Goal: Task Accomplishment & Management: Complete application form

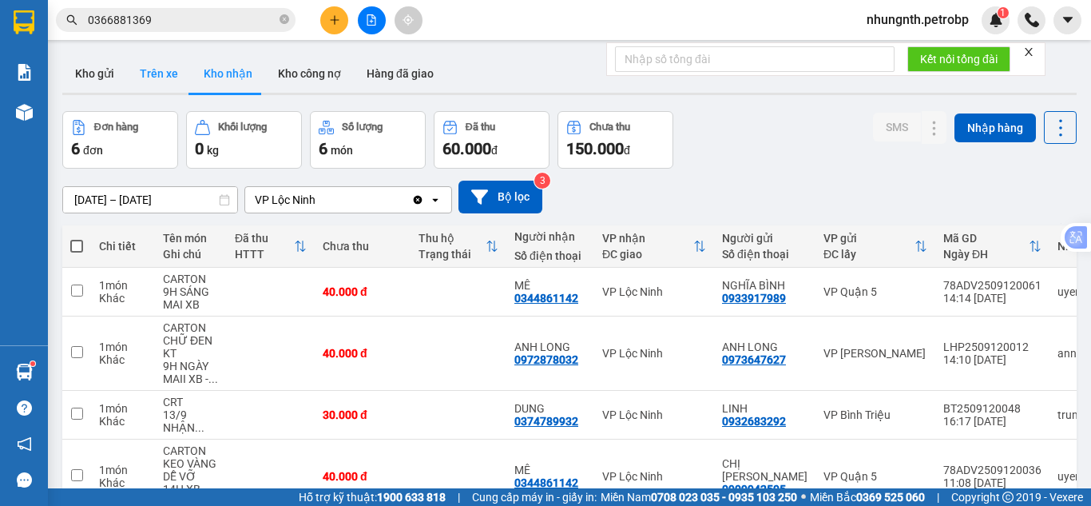
click at [164, 82] on button "Trên xe" at bounding box center [159, 73] width 64 height 38
type input "[DATE] – [DATE]"
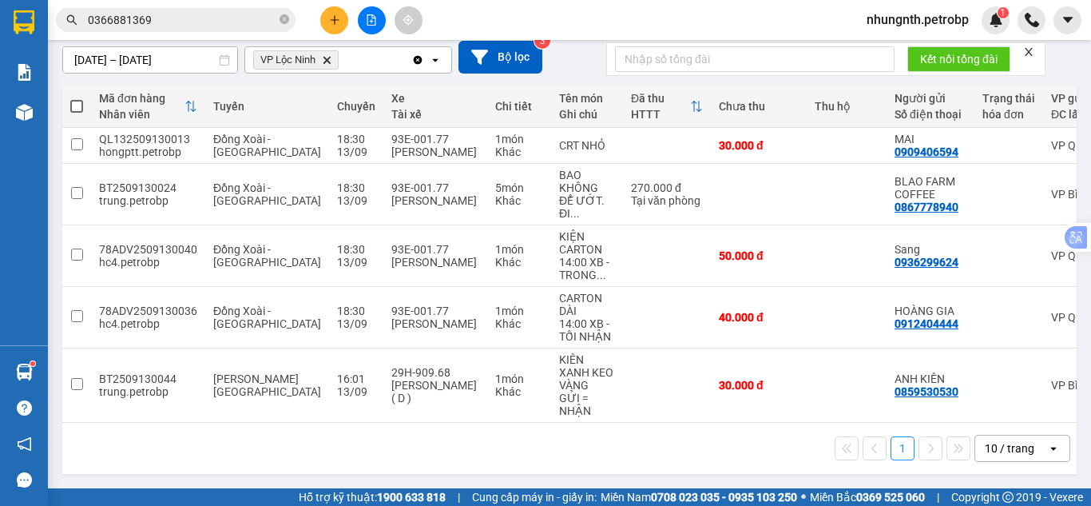
scroll to position [0, 167]
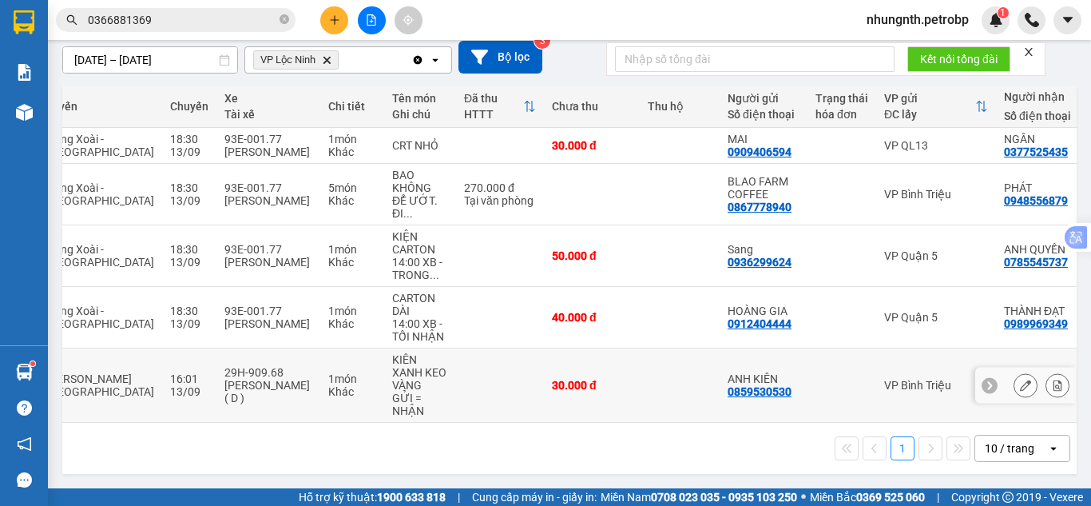
click at [1046, 377] on button at bounding box center [1057, 385] width 22 height 28
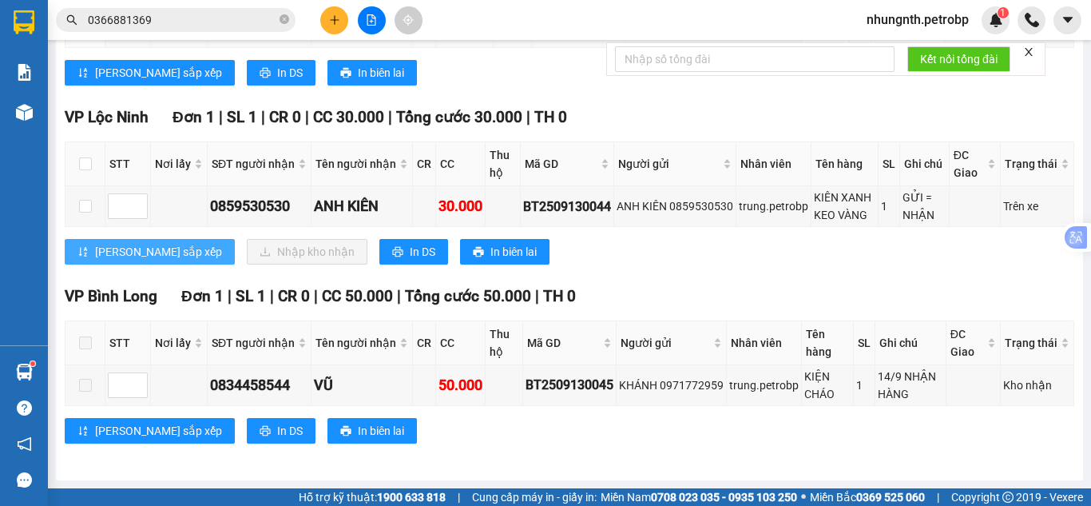
scroll to position [371, 0]
click at [89, 207] on input "checkbox" at bounding box center [85, 206] width 13 height 13
checkbox input "true"
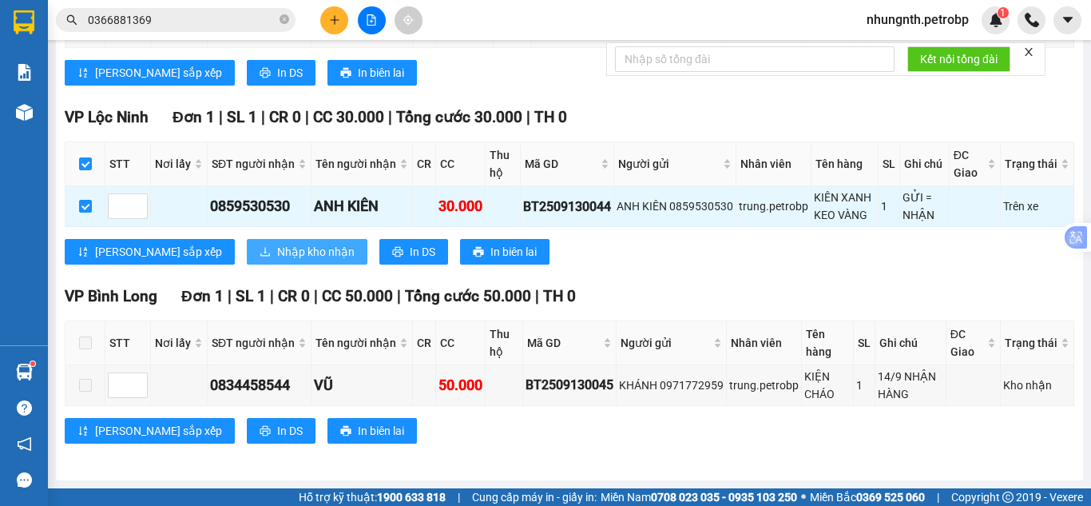
click at [247, 243] on button "Nhập kho nhận" at bounding box center [307, 252] width 121 height 26
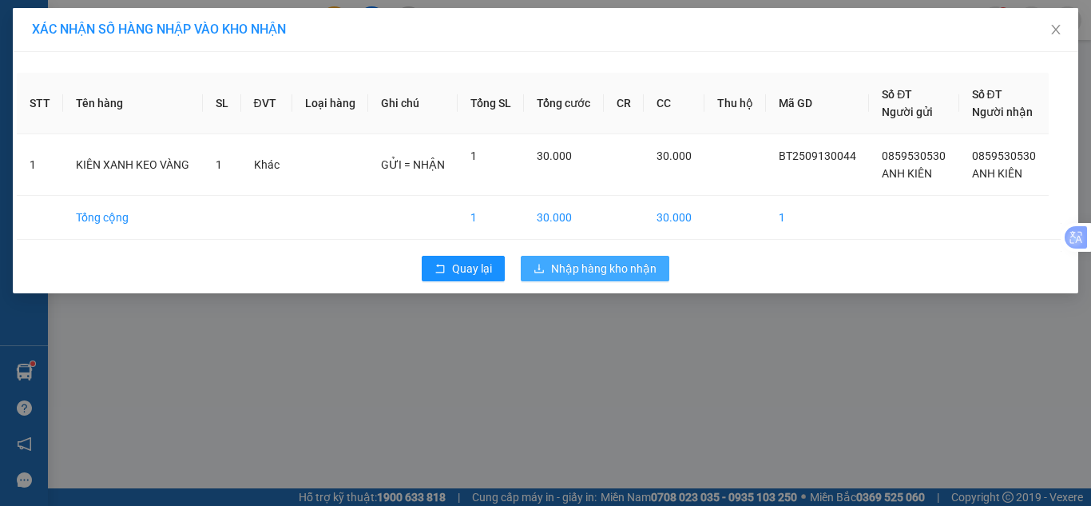
click at [591, 276] on span "Nhập hàng kho nhận" at bounding box center [603, 269] width 105 height 18
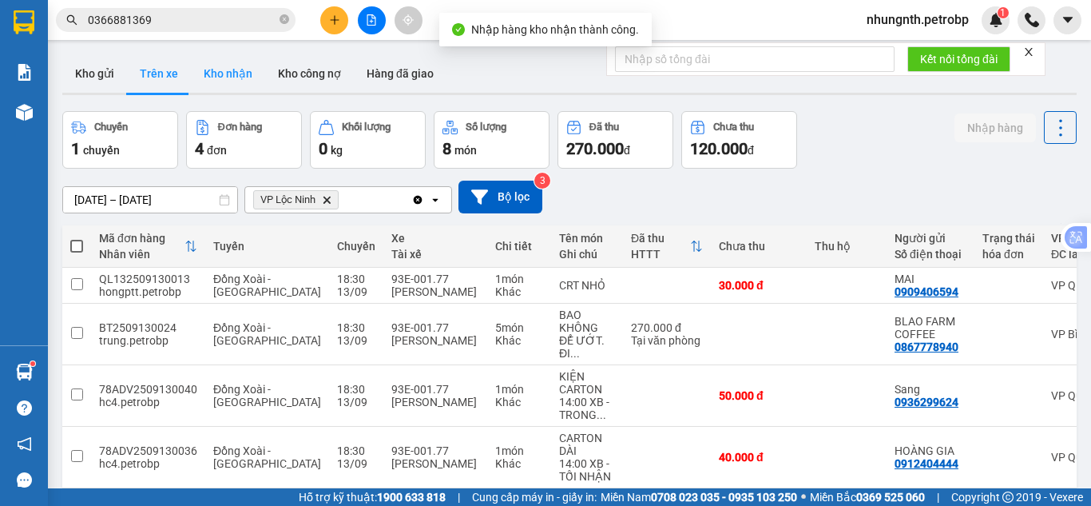
click at [201, 67] on button "Kho nhận" at bounding box center [228, 73] width 74 height 38
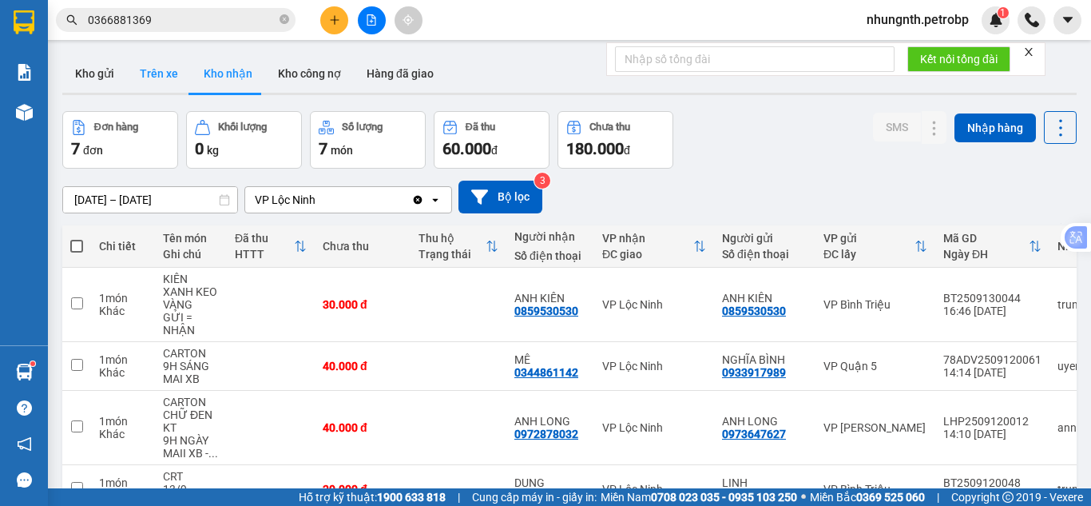
click at [165, 73] on button "Trên xe" at bounding box center [159, 73] width 64 height 38
type input "01/09/2025 – 13/09/2025"
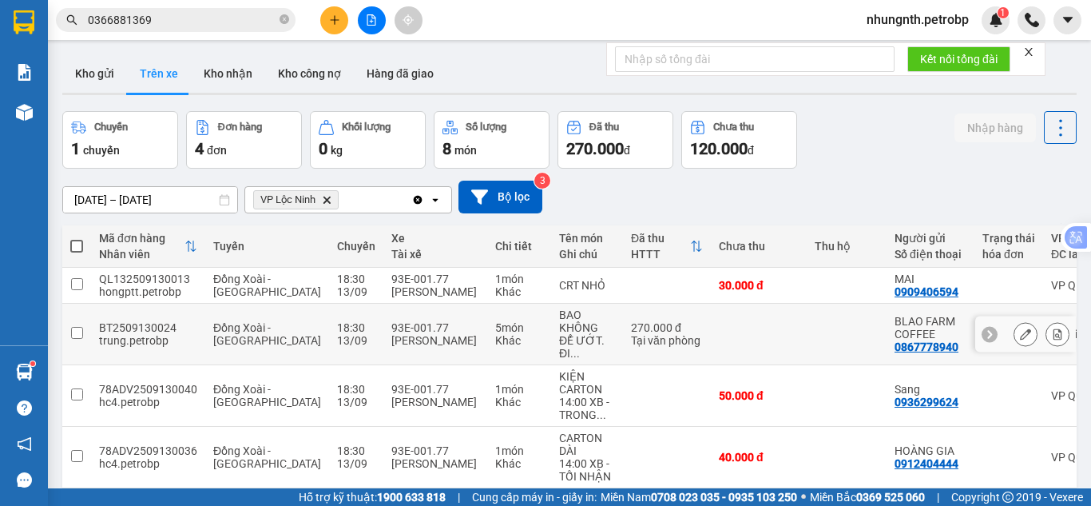
scroll to position [73, 0]
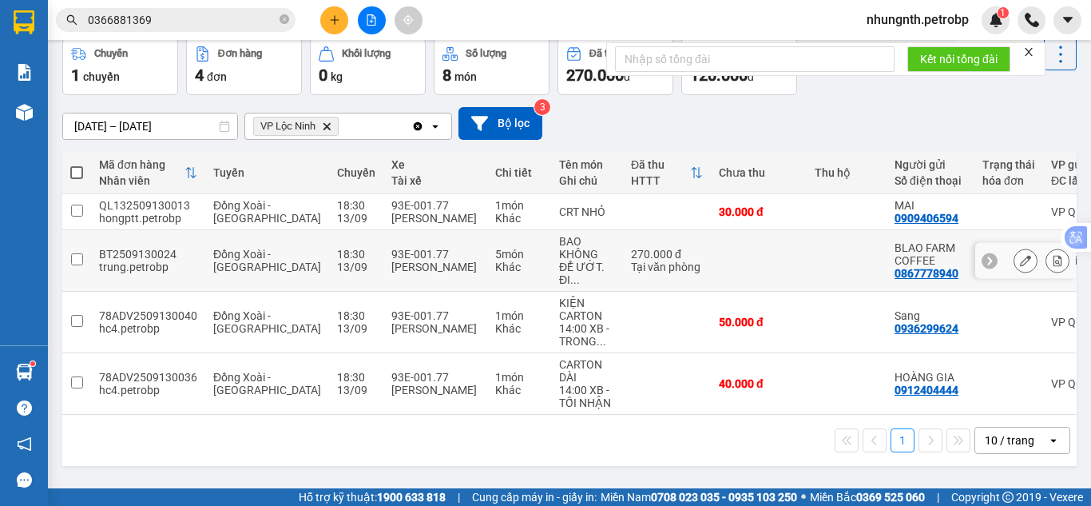
click at [1052, 266] on icon at bounding box center [1057, 260] width 11 height 11
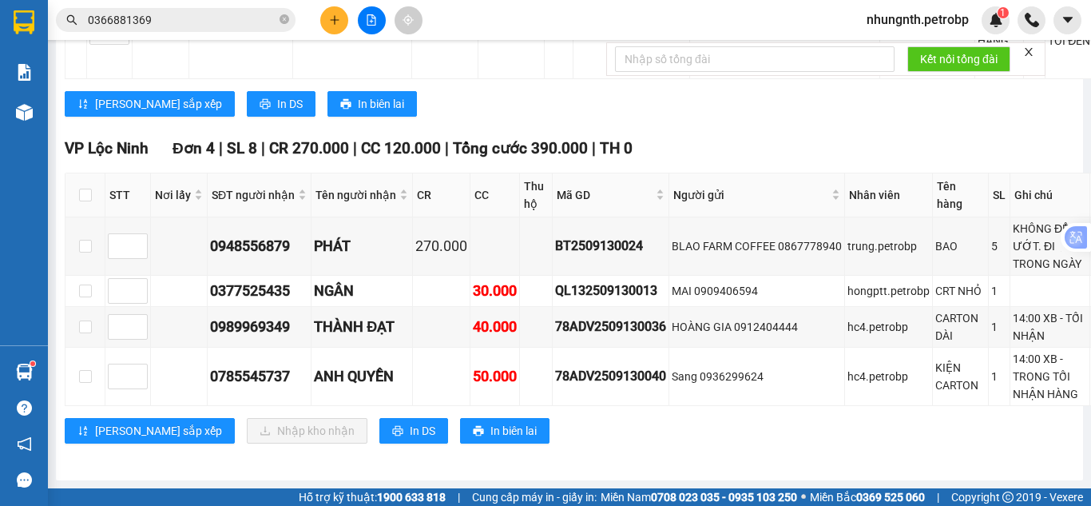
scroll to position [1657, 0]
click at [83, 189] on input "checkbox" at bounding box center [85, 195] width 13 height 13
checkbox input "true"
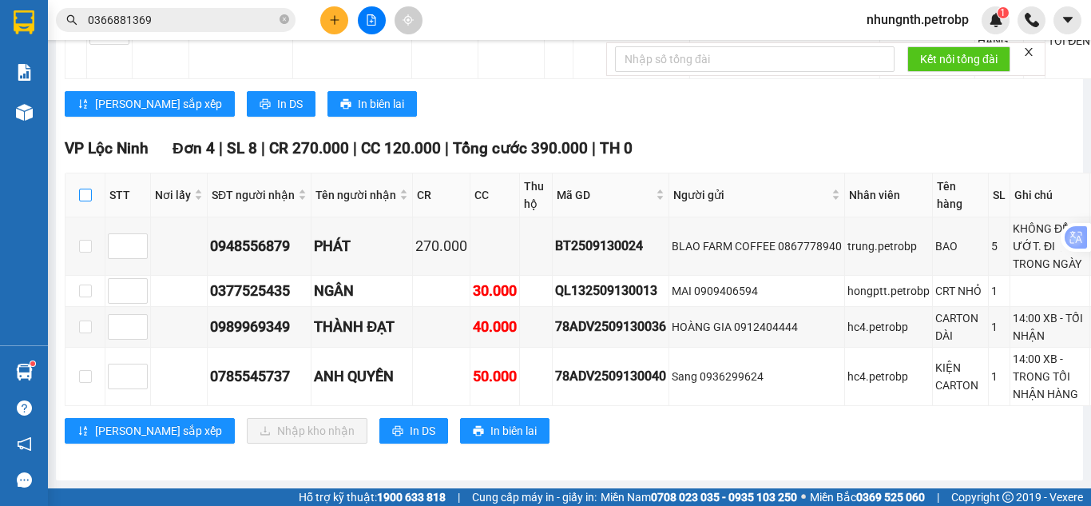
checkbox input "true"
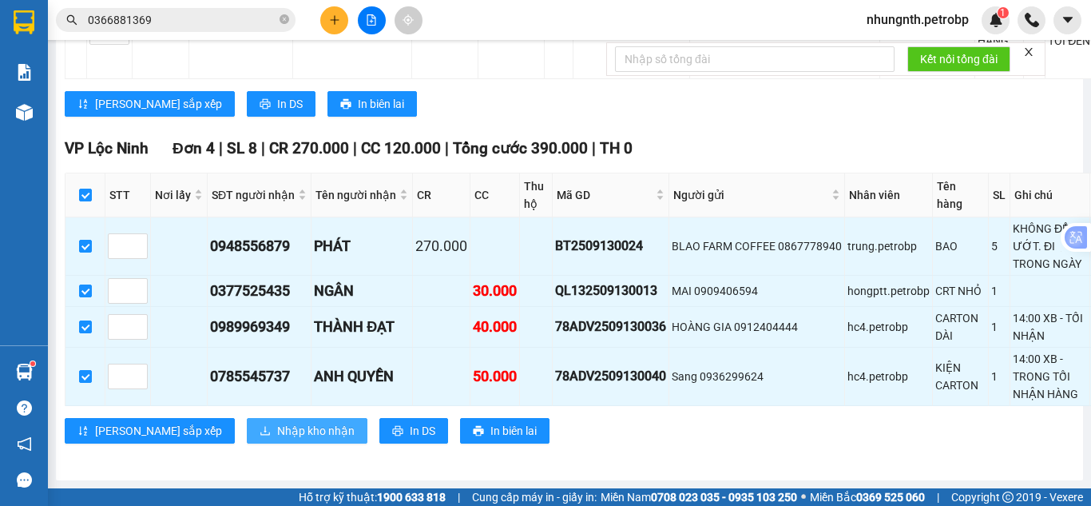
click at [277, 422] on span "Nhập kho nhận" at bounding box center [315, 431] width 77 height 18
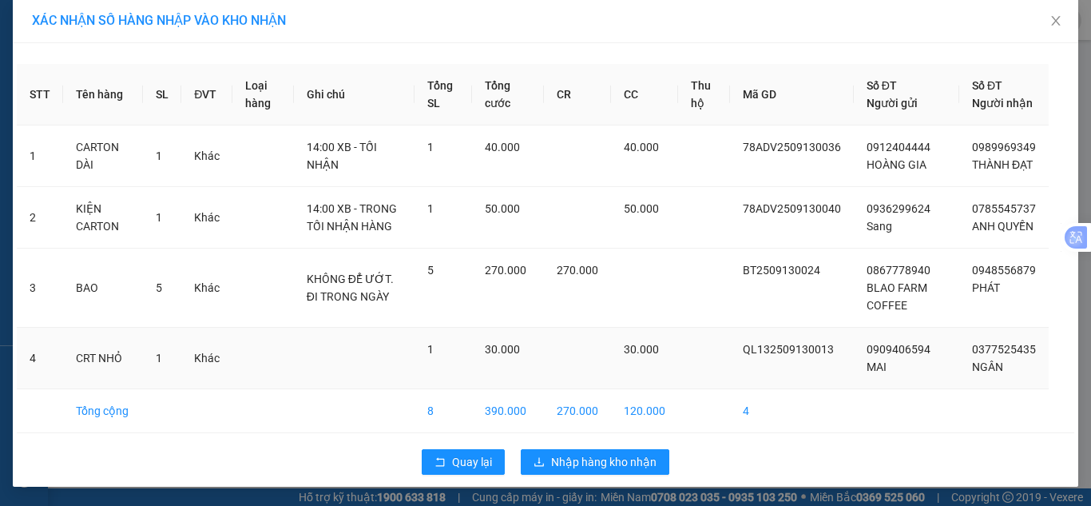
scroll to position [26, 0]
click at [629, 463] on span "Nhập hàng kho nhận" at bounding box center [603, 462] width 105 height 18
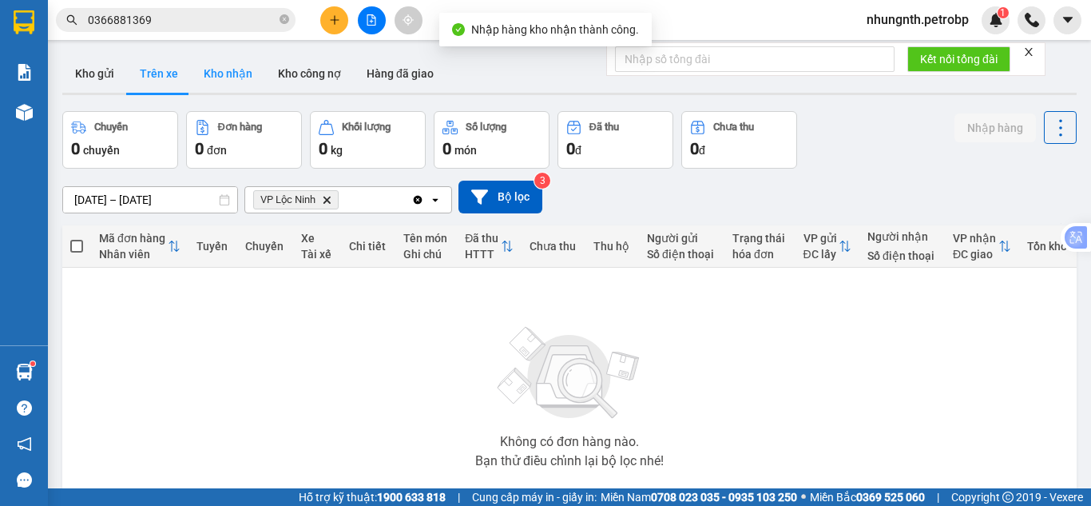
click at [204, 73] on button "Kho nhận" at bounding box center [228, 73] width 74 height 38
type input "[DATE] – [DATE]"
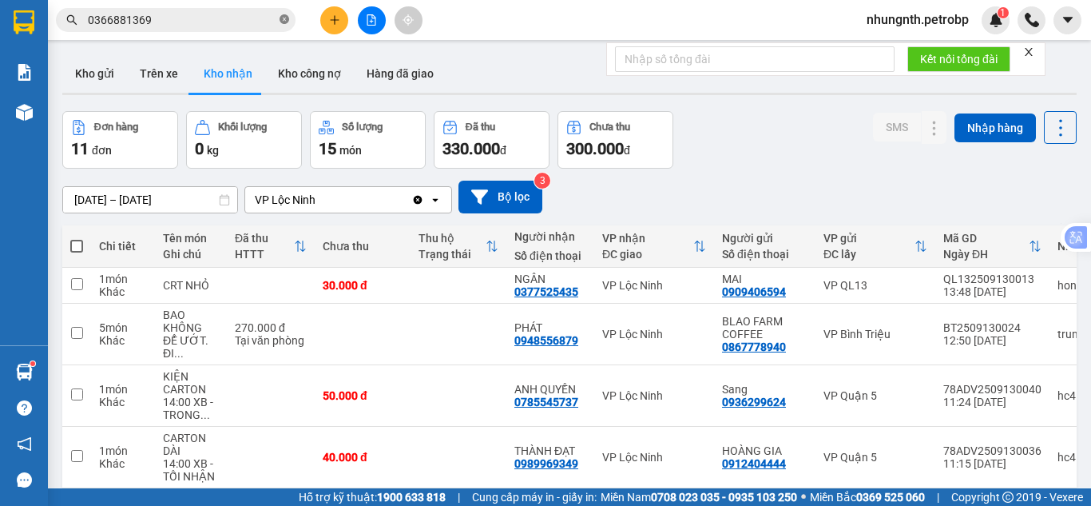
click at [288, 19] on icon "close-circle" at bounding box center [285, 19] width 10 height 10
click at [208, 16] on input "text" at bounding box center [182, 20] width 189 height 18
click at [174, 17] on input "text" at bounding box center [182, 20] width 189 height 18
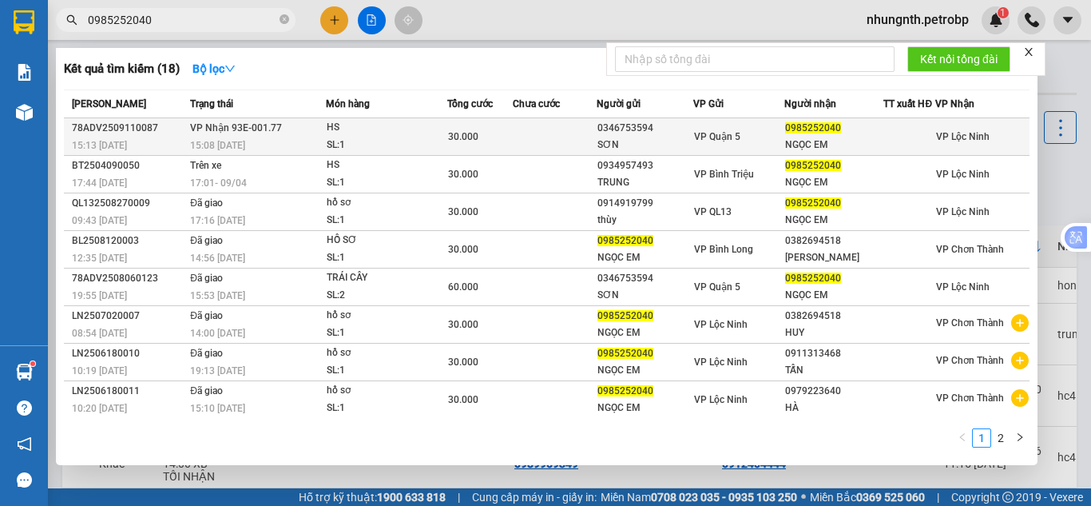
type input "0985252040"
click at [462, 142] on span "30.000" at bounding box center [463, 136] width 30 height 11
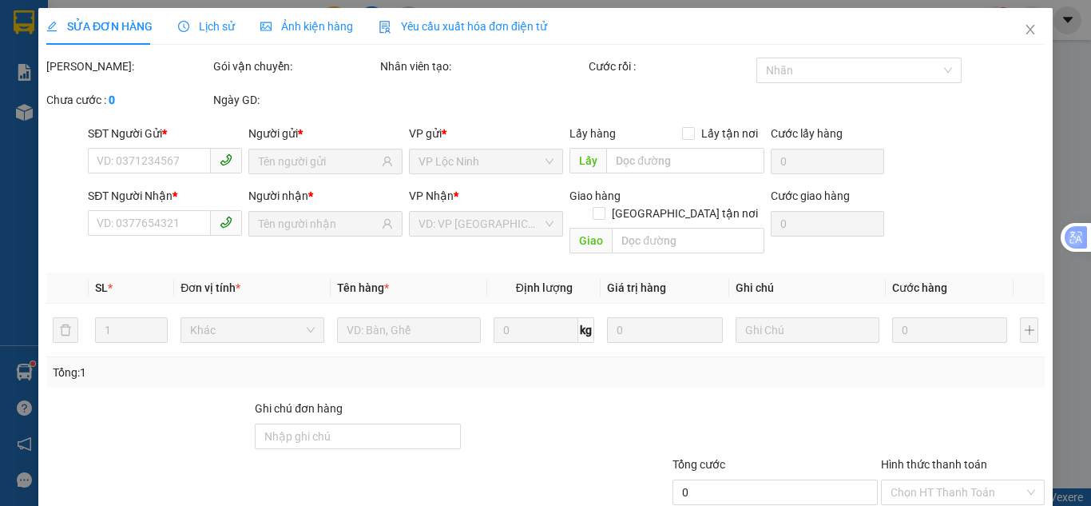
type input "0346753594"
type input "SƠN"
type input "0985252040"
type input "NGỌC EM"
type input "30.000"
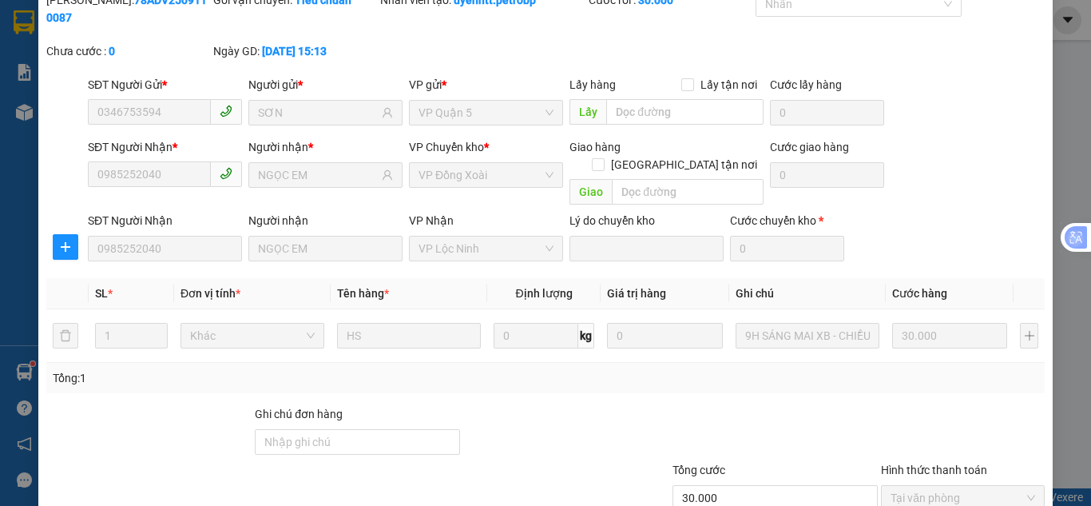
scroll to position [143, 0]
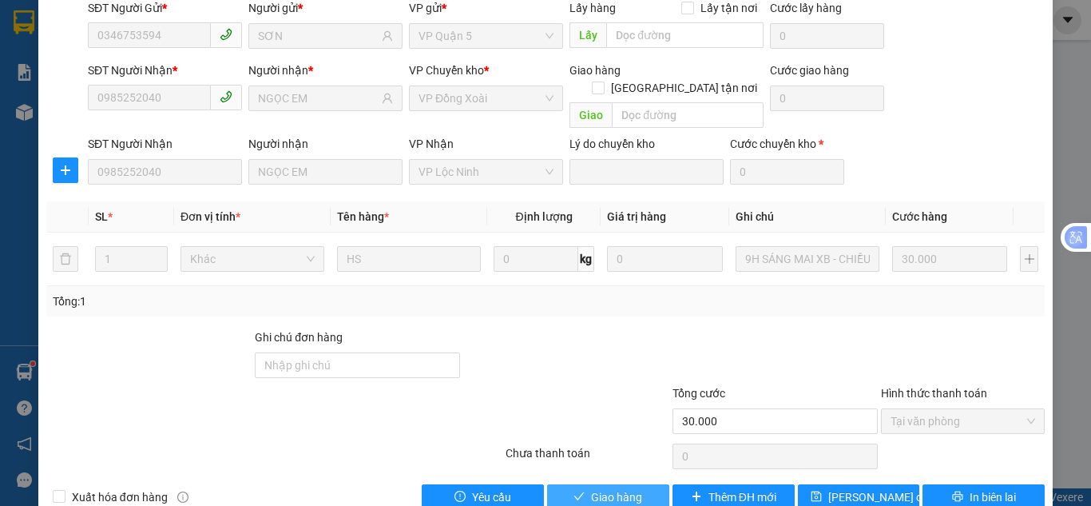
click at [629, 488] on span "Giao hàng" at bounding box center [616, 497] width 51 height 18
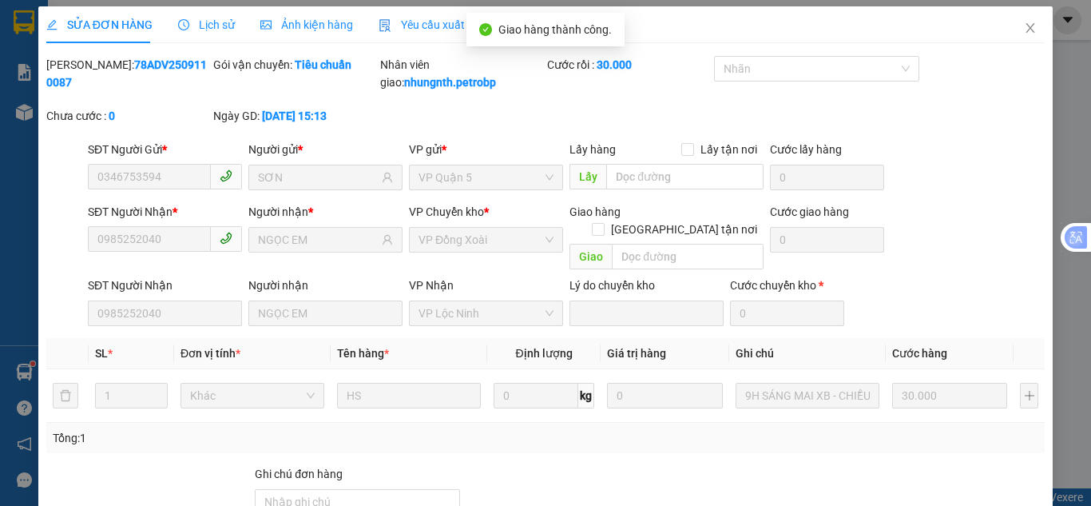
scroll to position [0, 0]
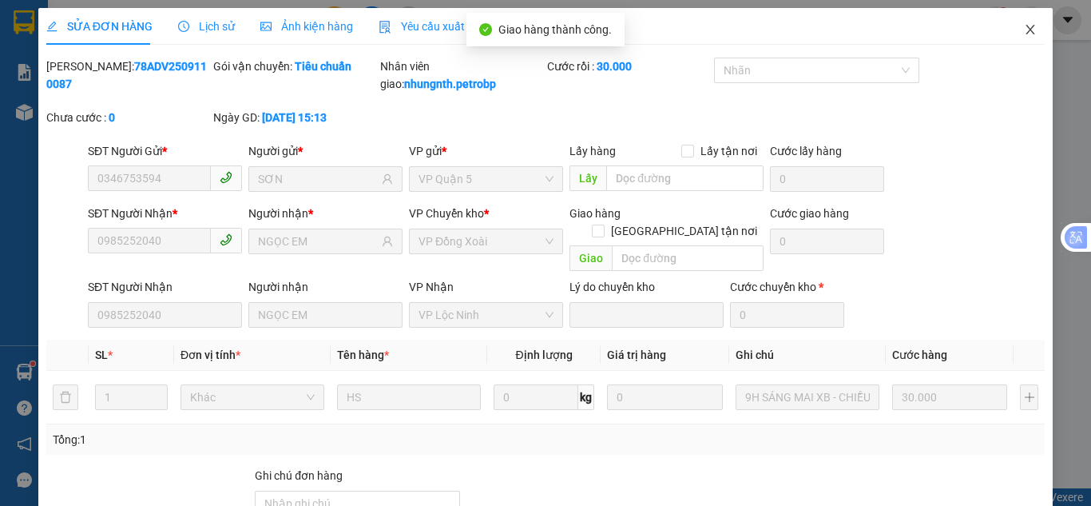
click at [1024, 25] on icon "close" at bounding box center [1030, 29] width 13 height 13
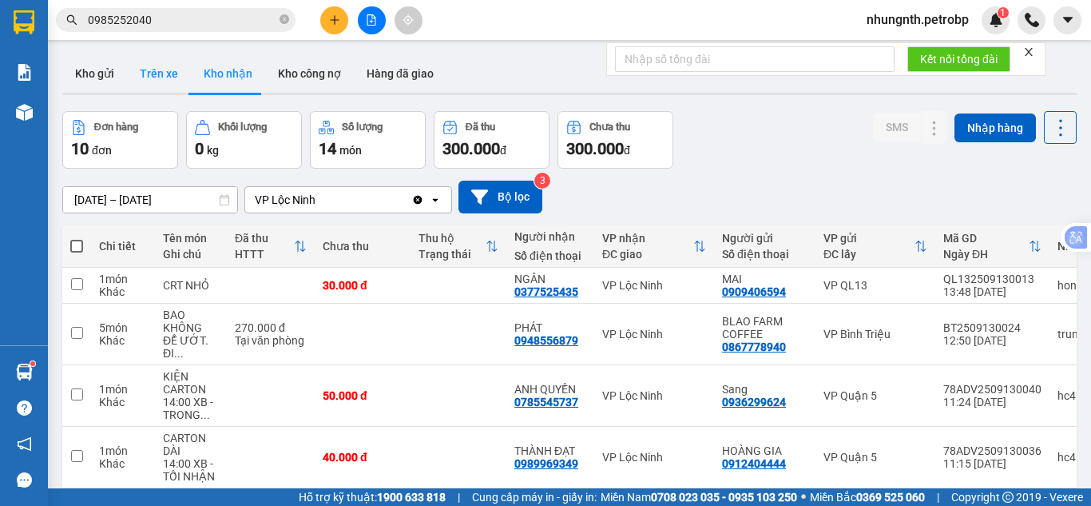
click at [153, 66] on button "Trên xe" at bounding box center [159, 73] width 64 height 38
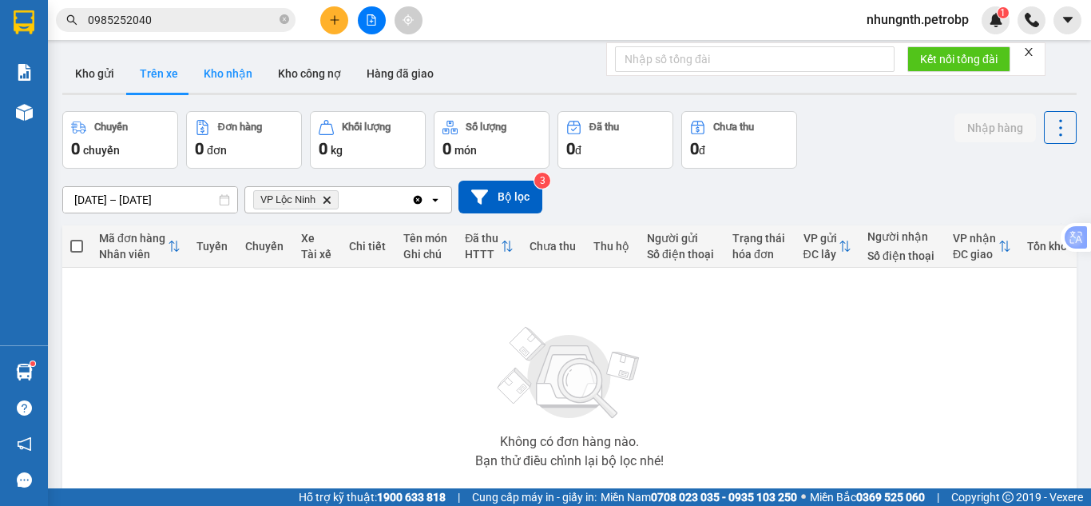
click at [212, 77] on button "Kho nhận" at bounding box center [228, 73] width 74 height 38
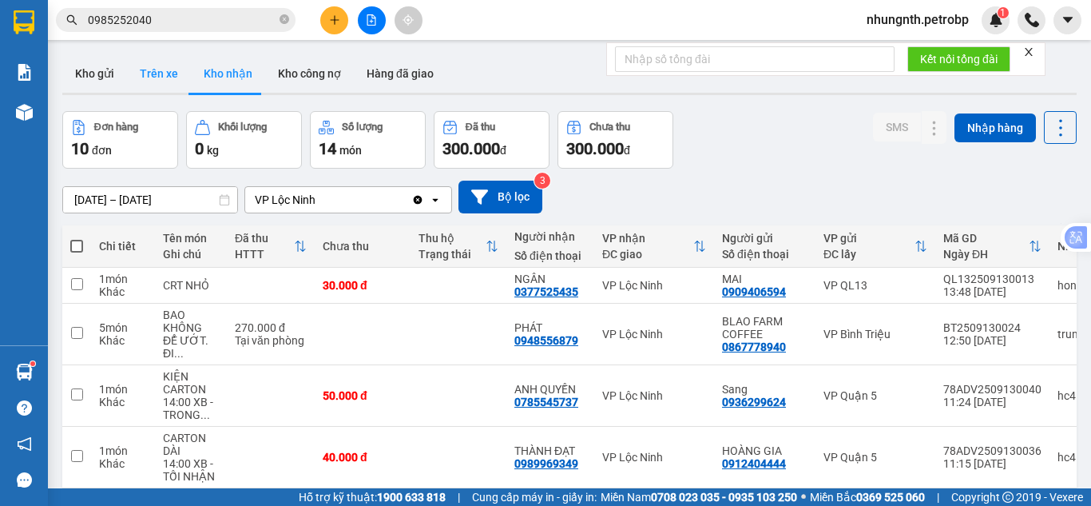
click at [142, 75] on button "Trên xe" at bounding box center [159, 73] width 64 height 38
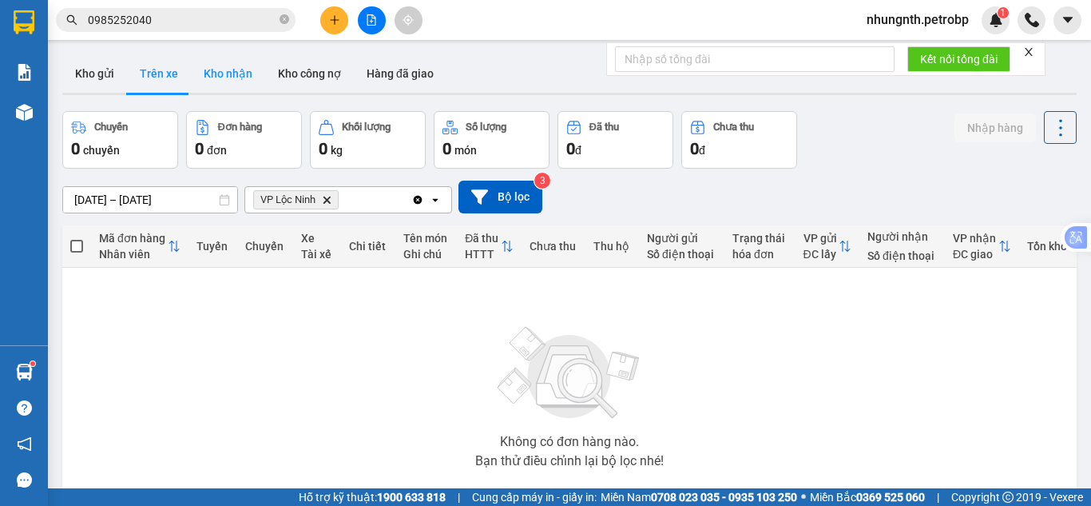
click at [229, 71] on button "Kho nhận" at bounding box center [228, 73] width 74 height 38
type input "[DATE] – [DATE]"
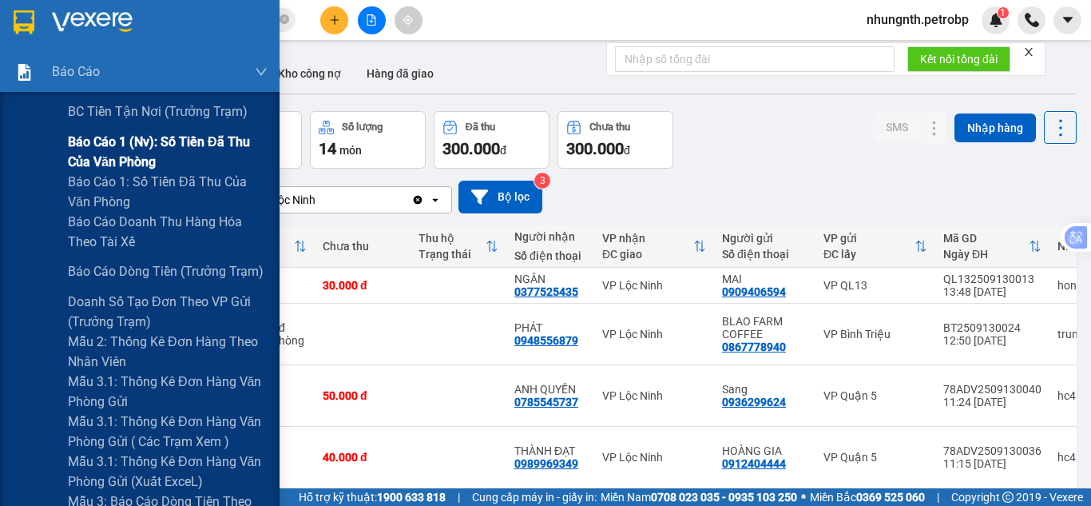
click at [118, 145] on span "Báo cáo 1 (nv): Số tiền đã thu của văn phòng" at bounding box center [168, 152] width 200 height 40
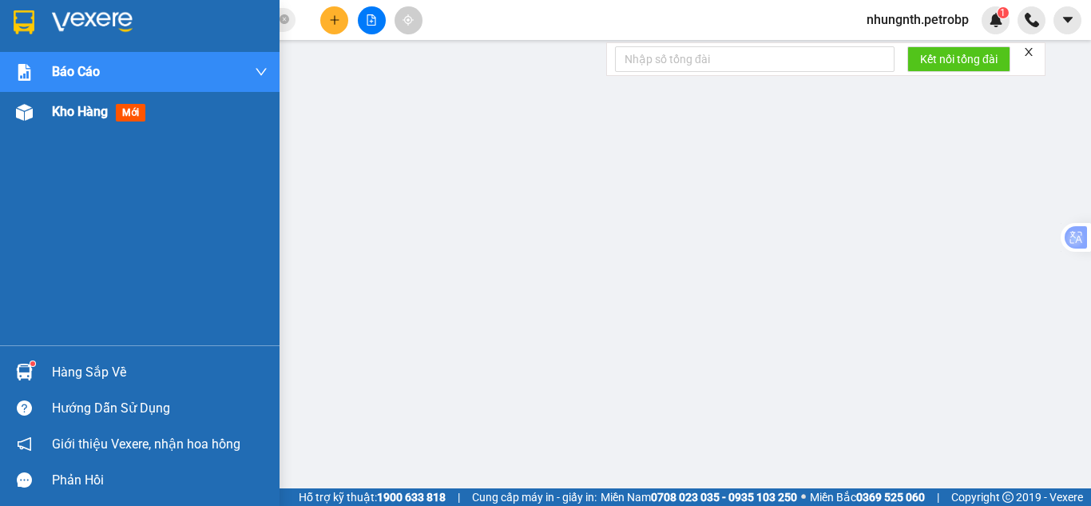
click at [46, 112] on div "Kho hàng mới" at bounding box center [140, 112] width 280 height 40
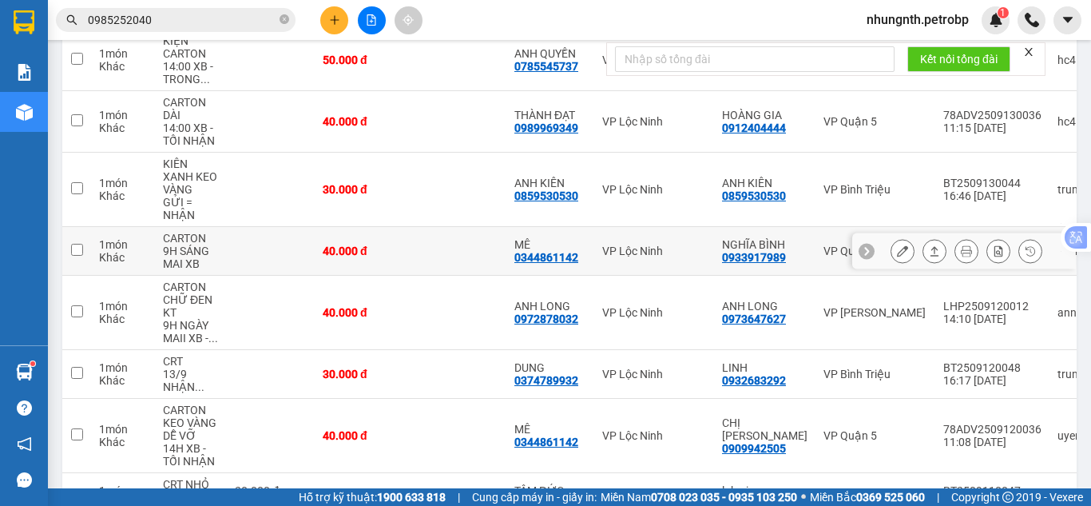
scroll to position [399, 0]
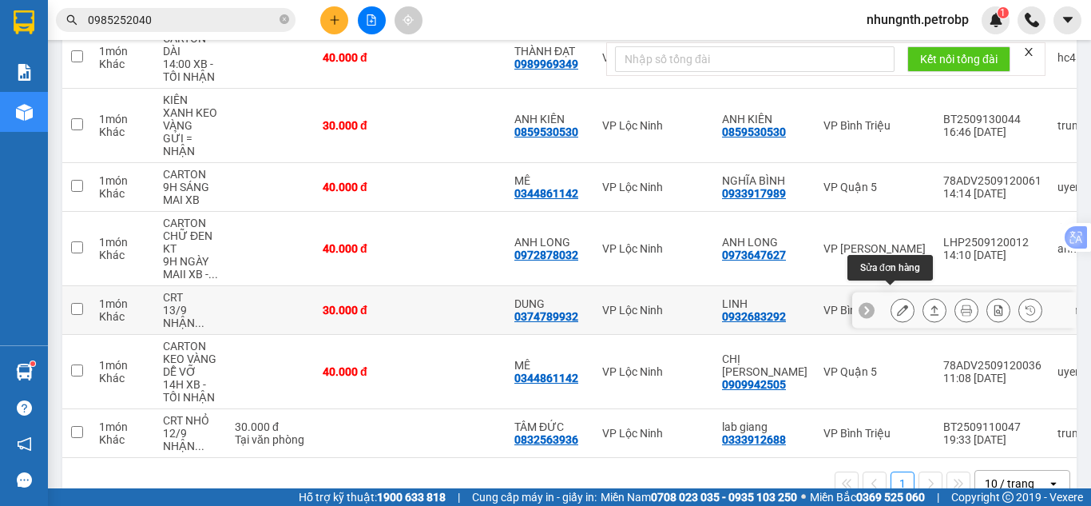
click at [897, 304] on icon at bounding box center [902, 309] width 11 height 11
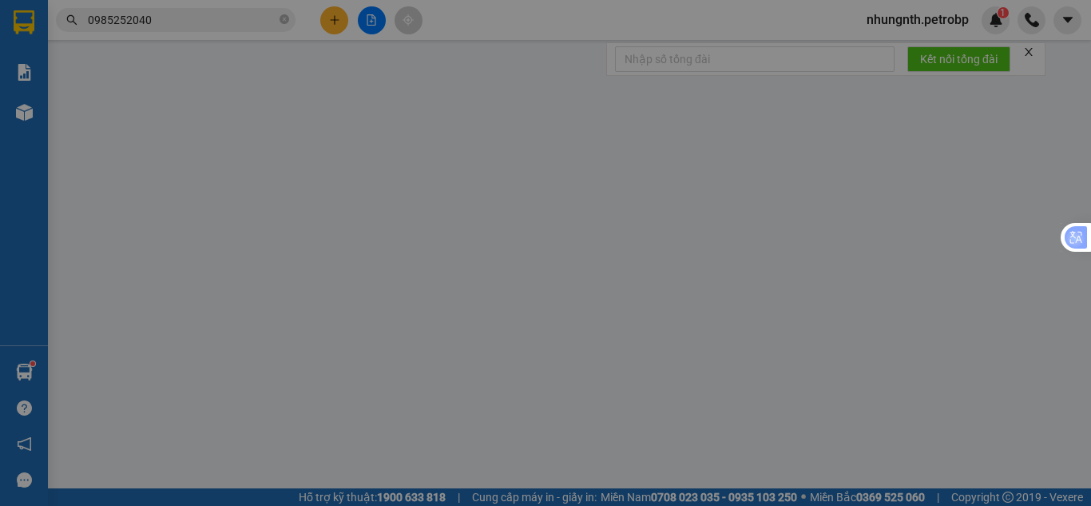
type input "0932683292"
type input "LINH"
type input "0374789932"
type input "DUNG"
type input "30.000"
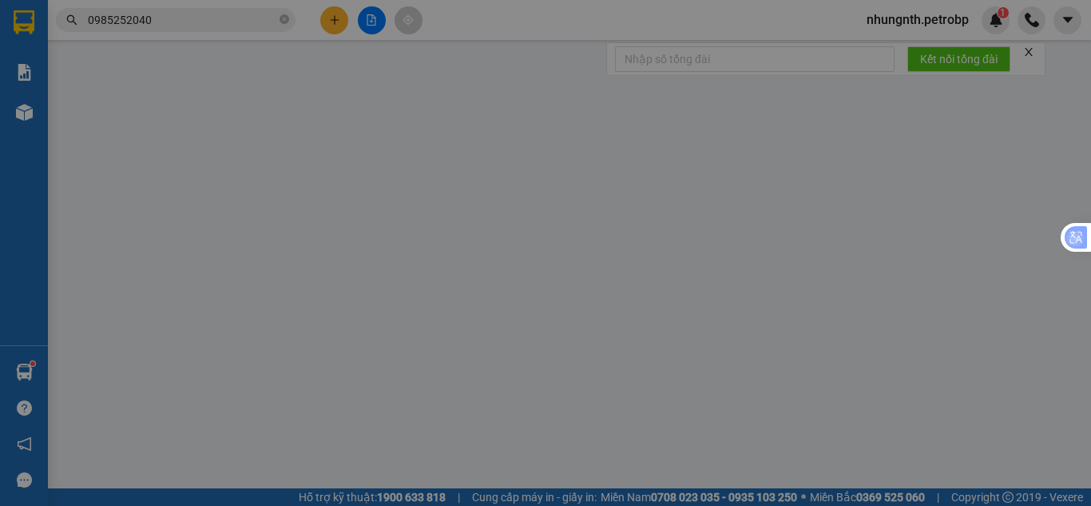
type input "30.000"
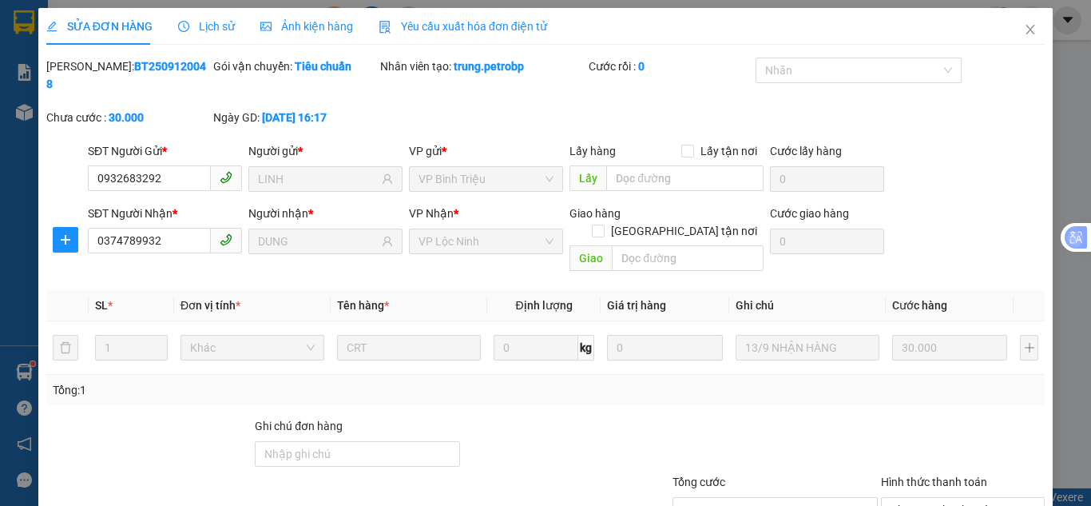
click at [201, 17] on div "Lịch sử" at bounding box center [206, 26] width 57 height 37
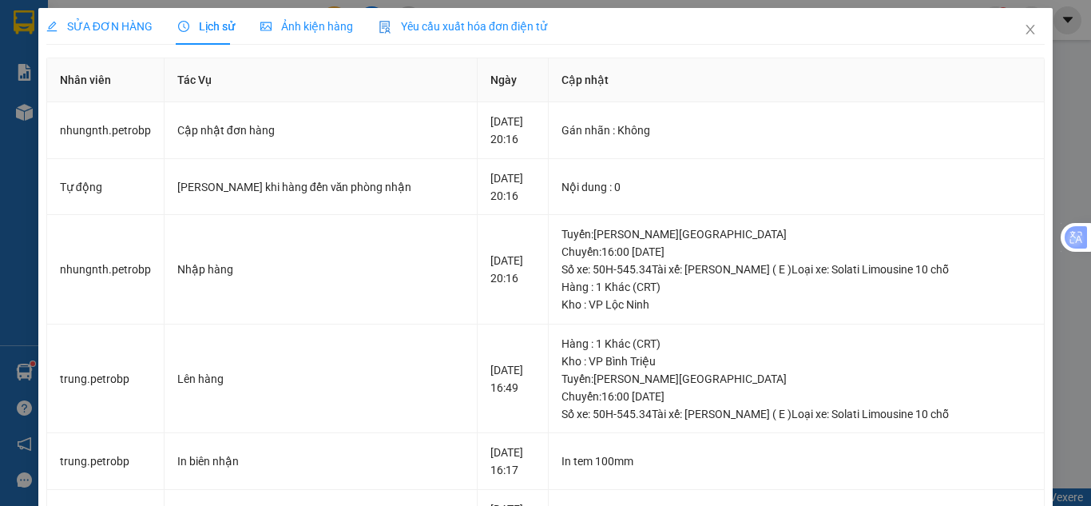
click at [133, 29] on span "SỬA ĐƠN HÀNG" at bounding box center [99, 26] width 106 height 13
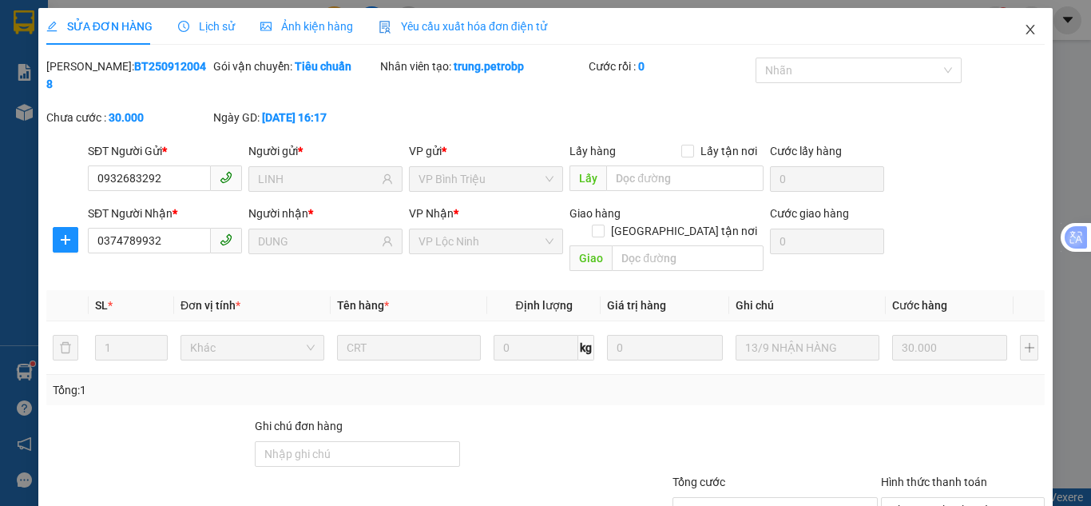
click at [1024, 30] on icon "close" at bounding box center [1030, 29] width 13 height 13
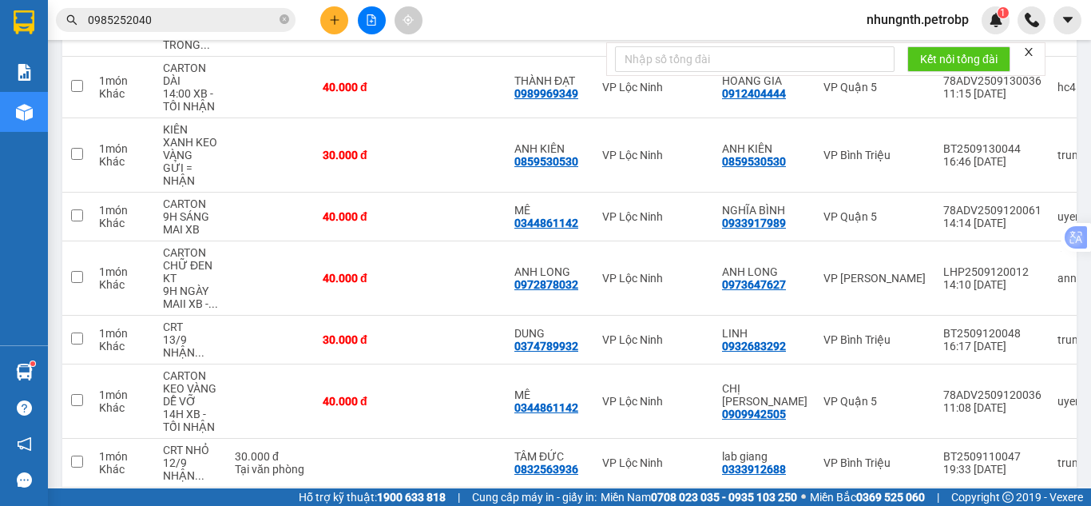
scroll to position [399, 0]
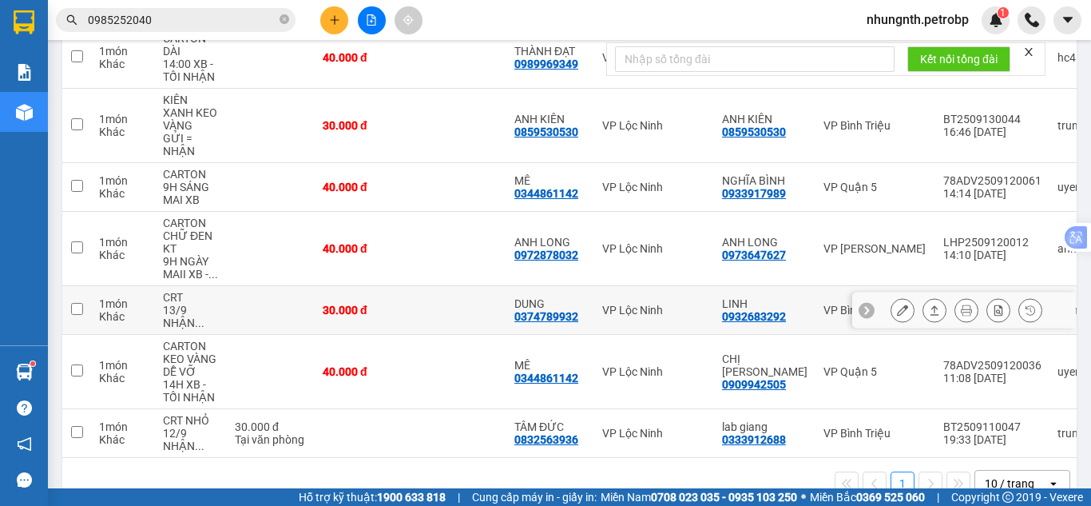
click at [897, 304] on icon at bounding box center [902, 309] width 11 height 11
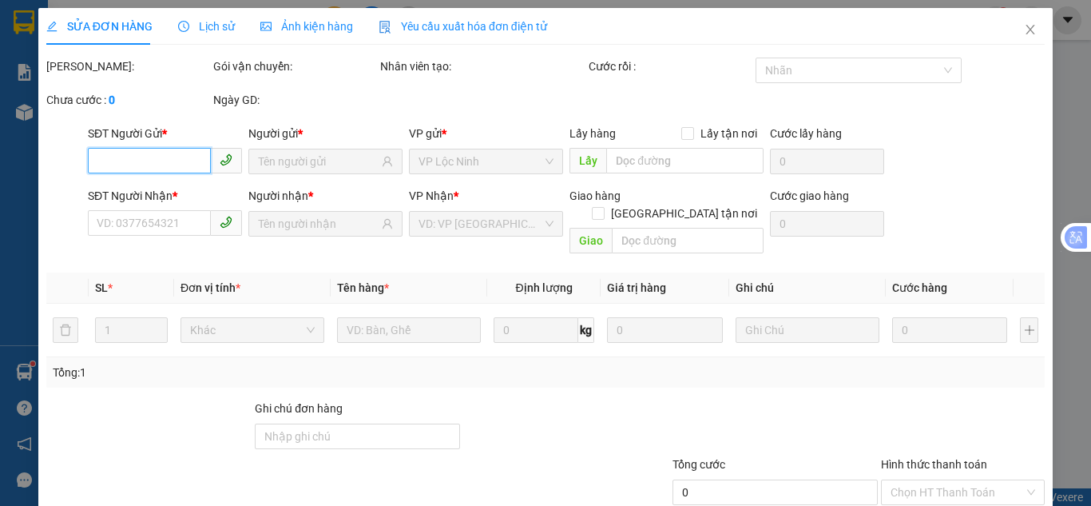
type input "0932683292"
type input "LINH"
type input "0374789932"
type input "DUNG"
type input "30.000"
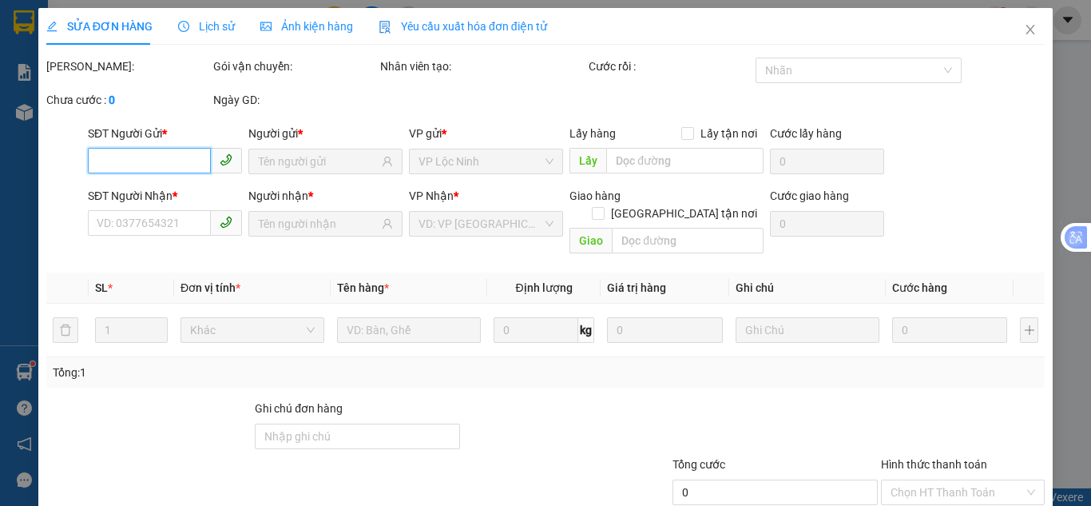
type input "30.000"
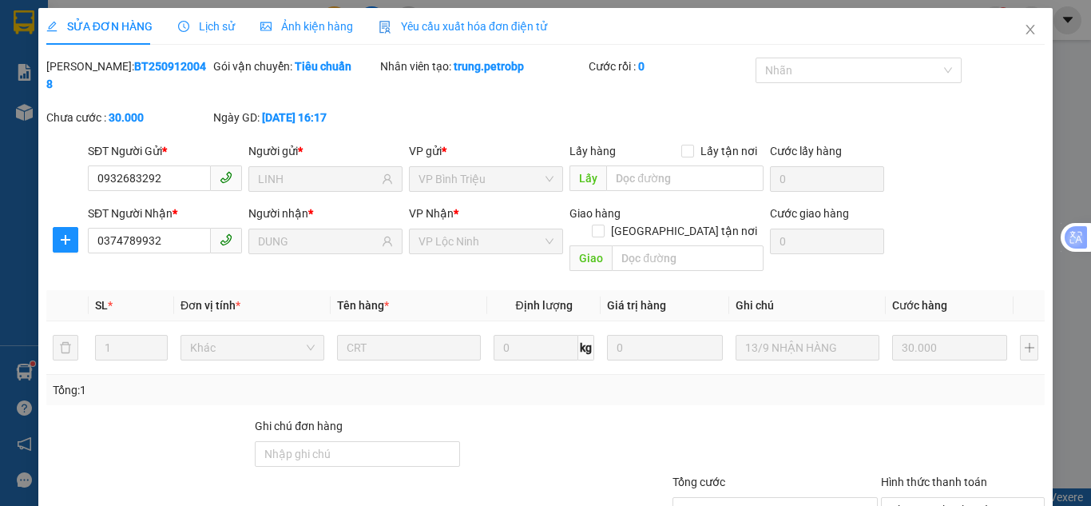
click at [200, 20] on span "Lịch sử" at bounding box center [206, 26] width 57 height 13
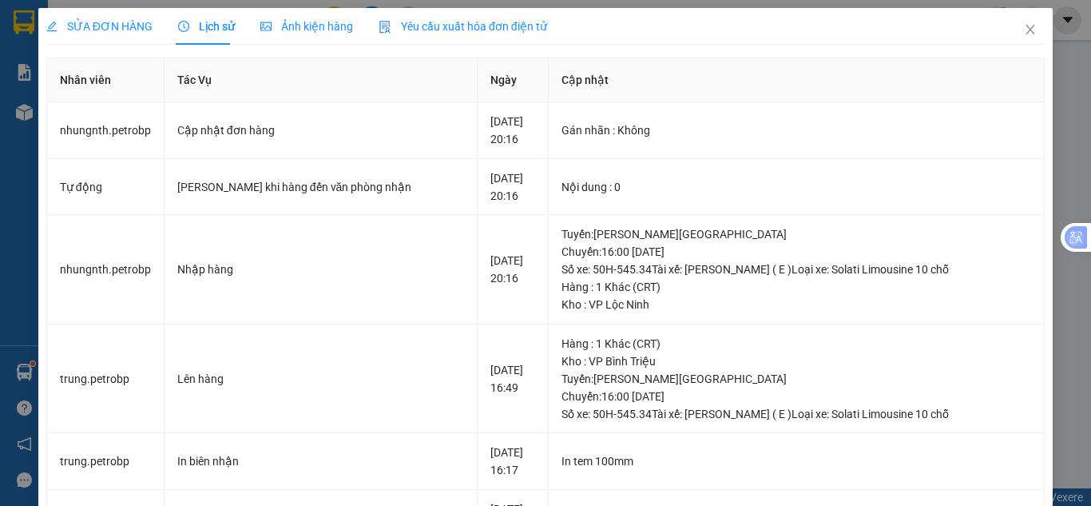
click at [115, 22] on span "SỬA ĐƠN HÀNG" at bounding box center [99, 26] width 106 height 13
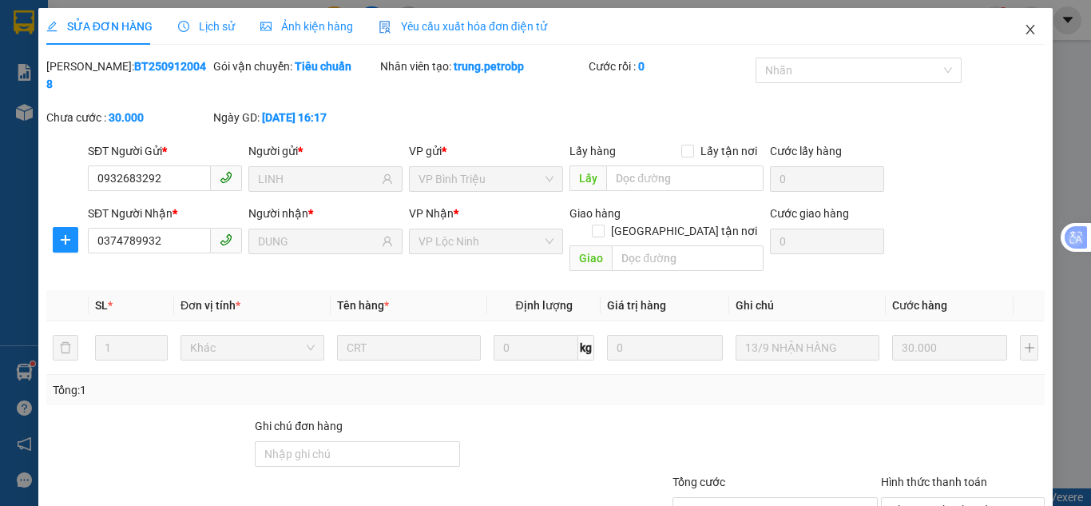
click at [1024, 34] on icon "close" at bounding box center [1030, 29] width 13 height 13
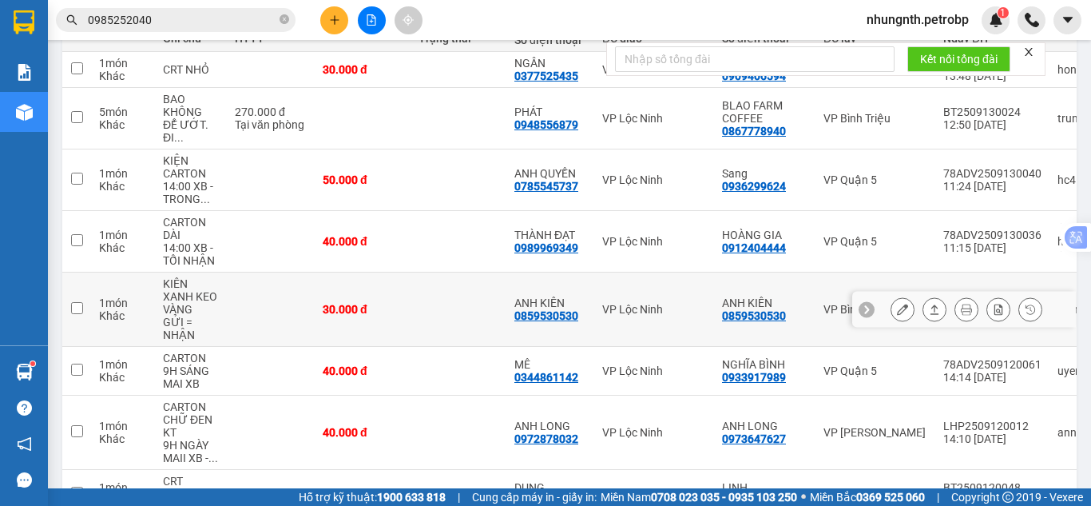
scroll to position [240, 0]
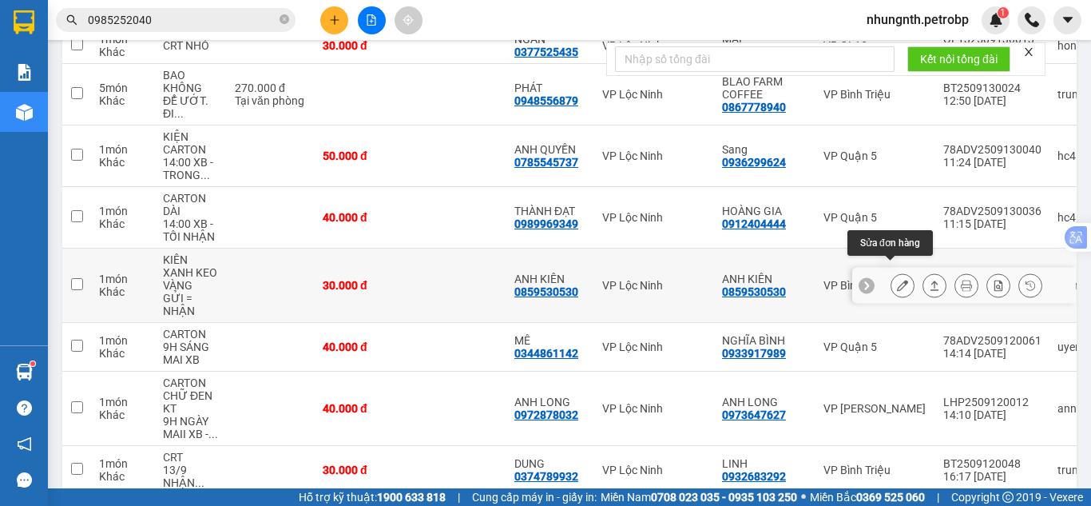
click at [897, 280] on icon at bounding box center [902, 285] width 11 height 11
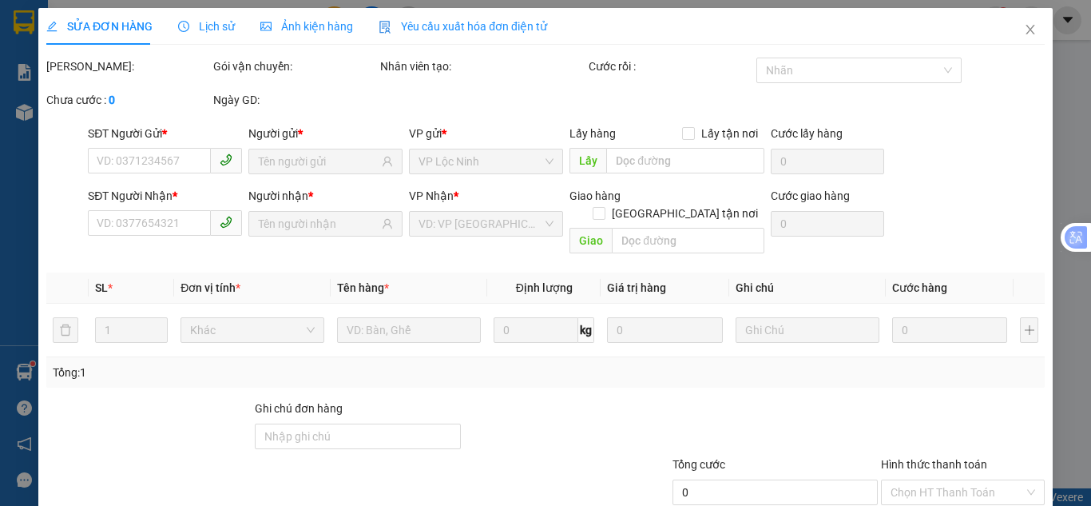
type input "0859530530"
type input "ANH KIÊN"
type input "0859530530"
type input "ANH KIÊN"
type input "30.000"
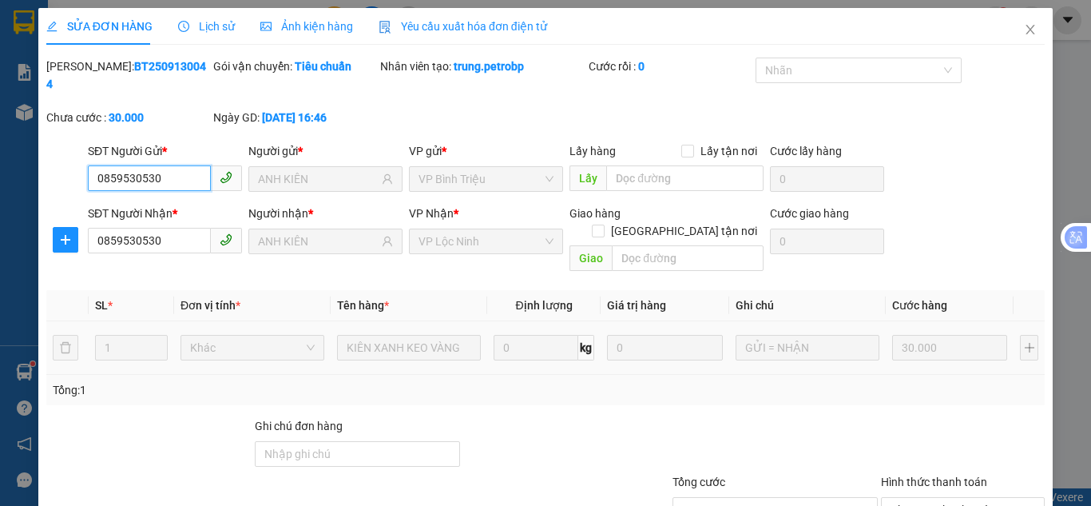
scroll to position [88, 0]
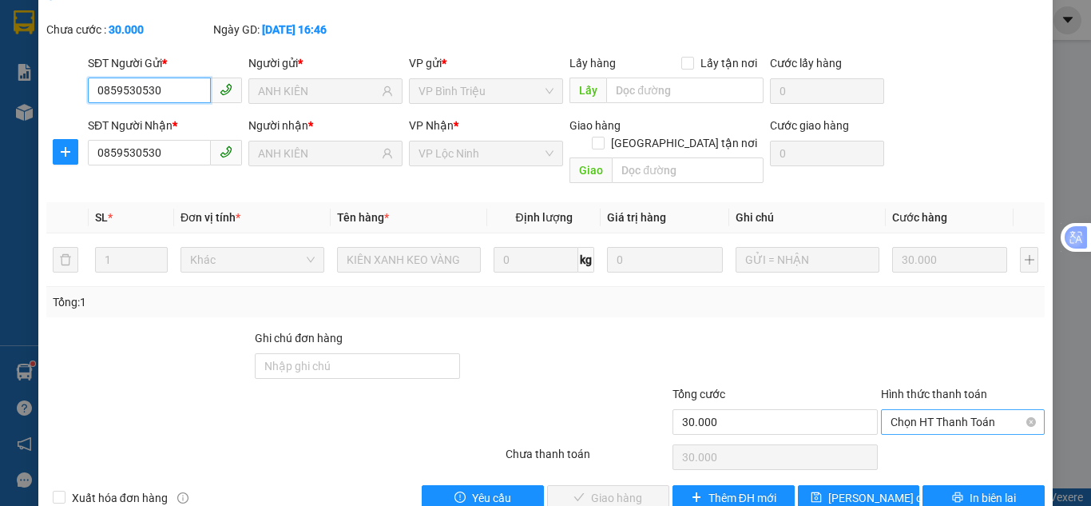
click at [918, 410] on span "Chọn HT Thanh Toán" at bounding box center [963, 422] width 145 height 24
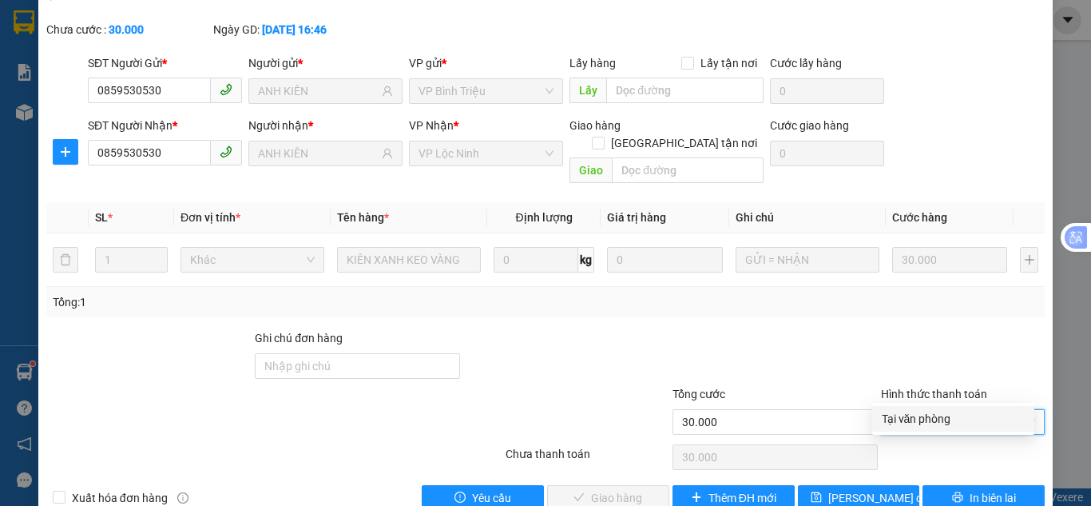
click at [899, 426] on div "Tại văn phòng" at bounding box center [953, 419] width 143 height 18
type input "0"
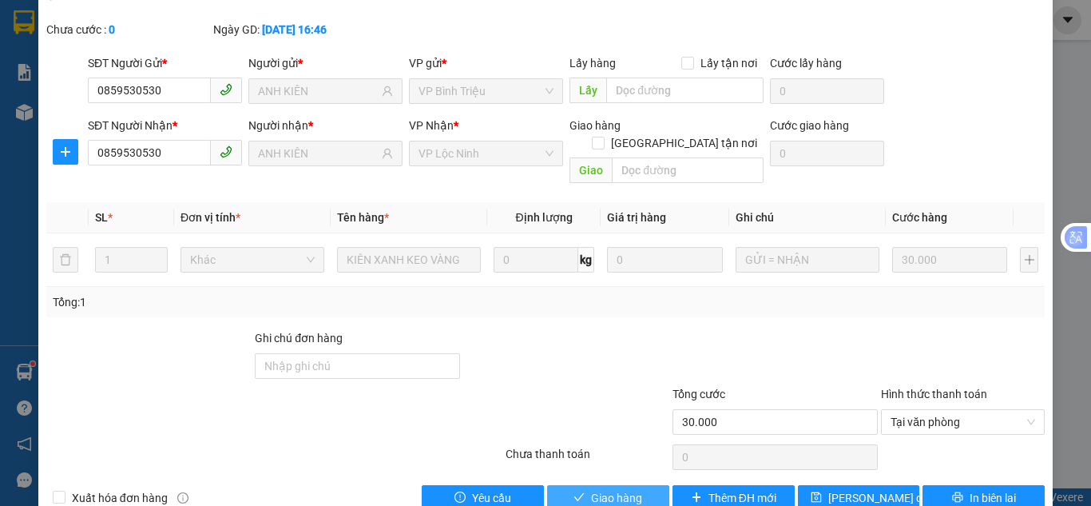
click at [622, 489] on span "Giao hàng" at bounding box center [616, 498] width 51 height 18
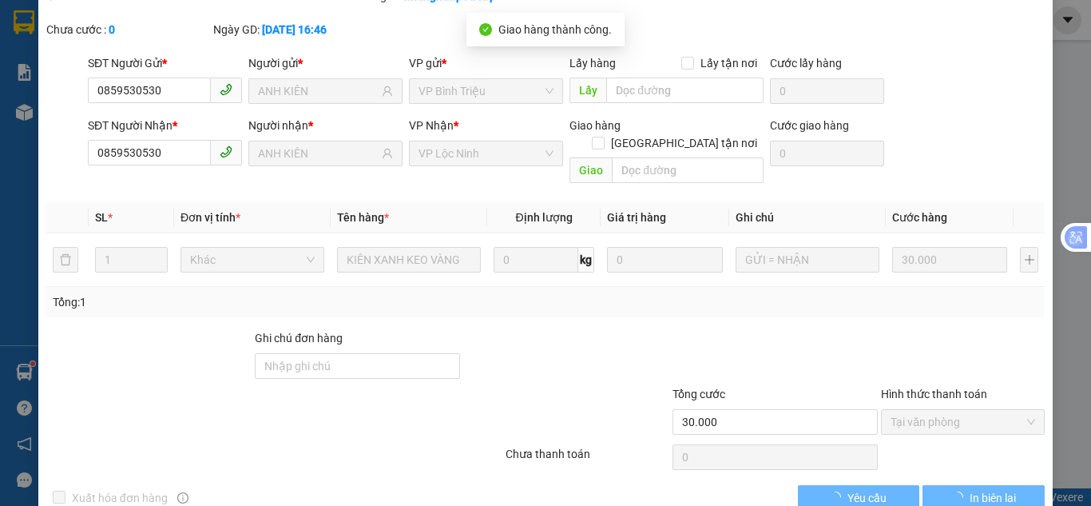
scroll to position [0, 0]
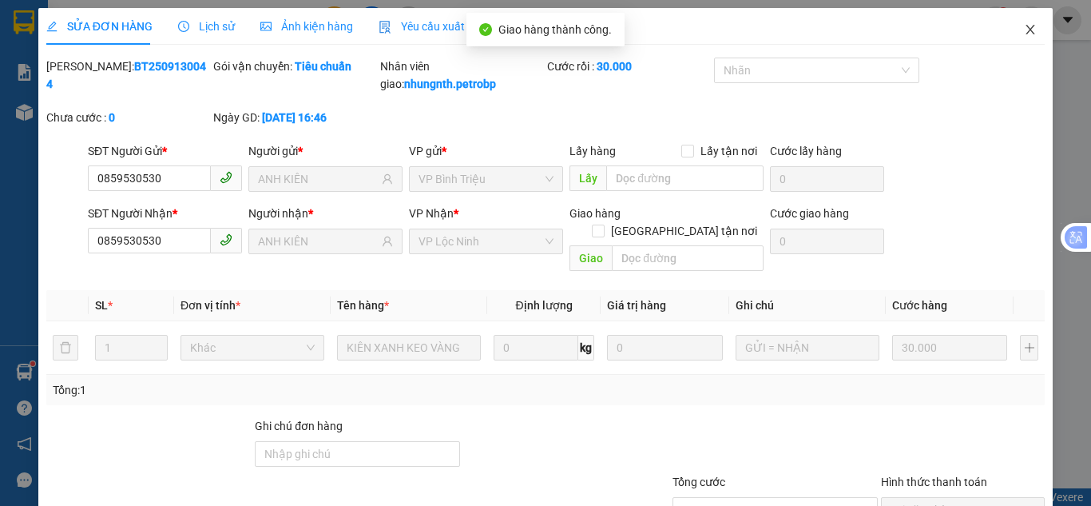
click at [1026, 33] on span "Close" at bounding box center [1030, 30] width 45 height 45
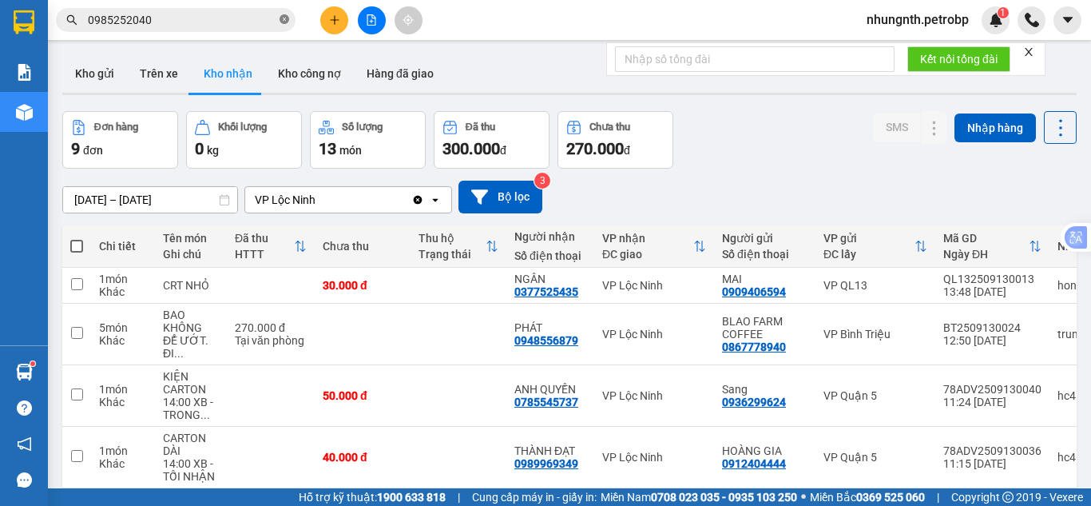
click at [286, 22] on icon "close-circle" at bounding box center [285, 19] width 10 height 10
click at [158, 82] on button "Trên xe" at bounding box center [159, 73] width 64 height 38
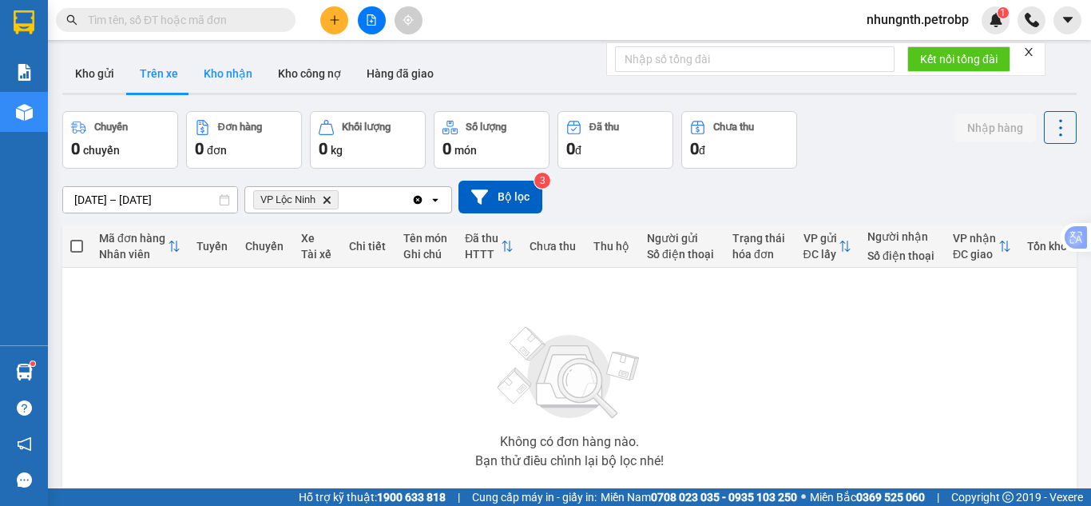
click at [220, 71] on button "Kho nhận" at bounding box center [228, 73] width 74 height 38
type input "[DATE] – [DATE]"
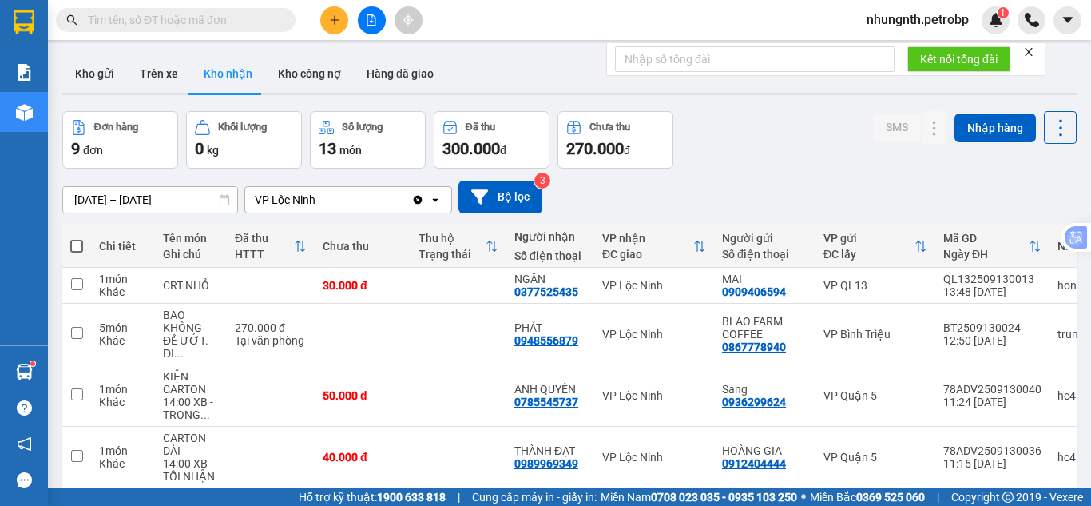
click at [939, 26] on span "nhungnth.petrobp" at bounding box center [918, 20] width 128 height 20
click at [924, 46] on span "Đăng xuất" at bounding box center [923, 50] width 97 height 18
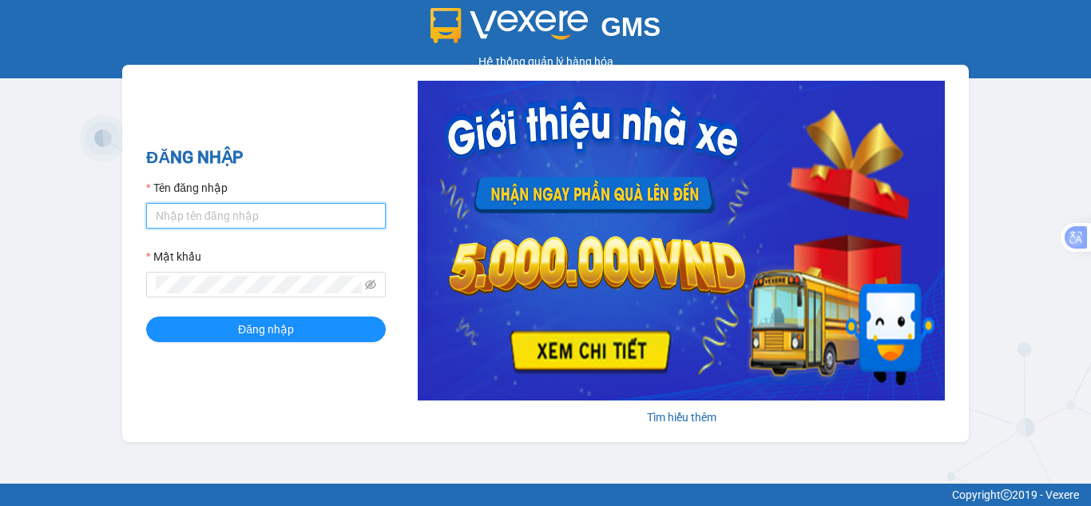
drag, startPoint x: 193, startPoint y: 224, endPoint x: 204, endPoint y: 230, distance: 12.5
click at [193, 224] on input "Tên đăng nhập" at bounding box center [266, 216] width 240 height 26
type input "hanvng.petrobp"
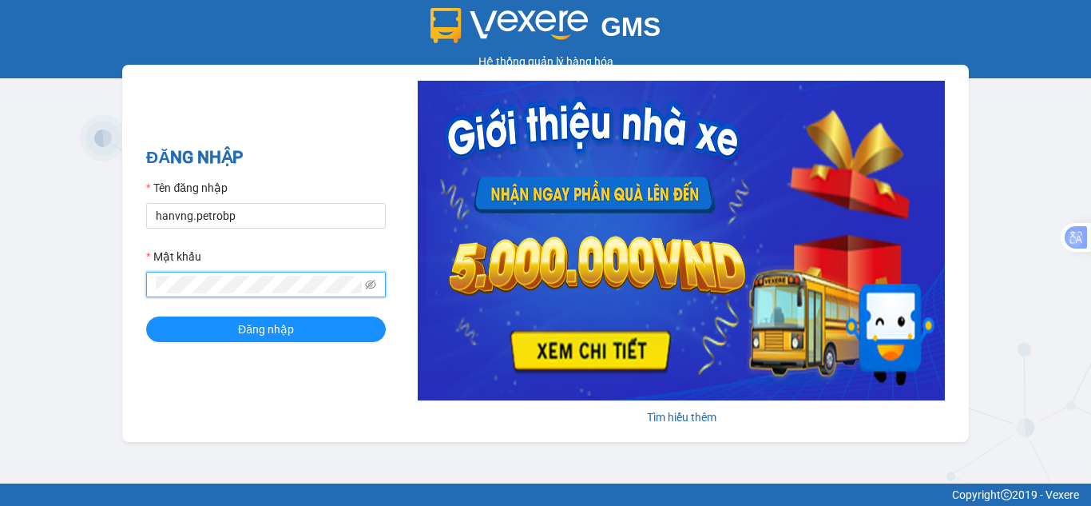
click at [146, 316] on button "Đăng nhập" at bounding box center [266, 329] width 240 height 26
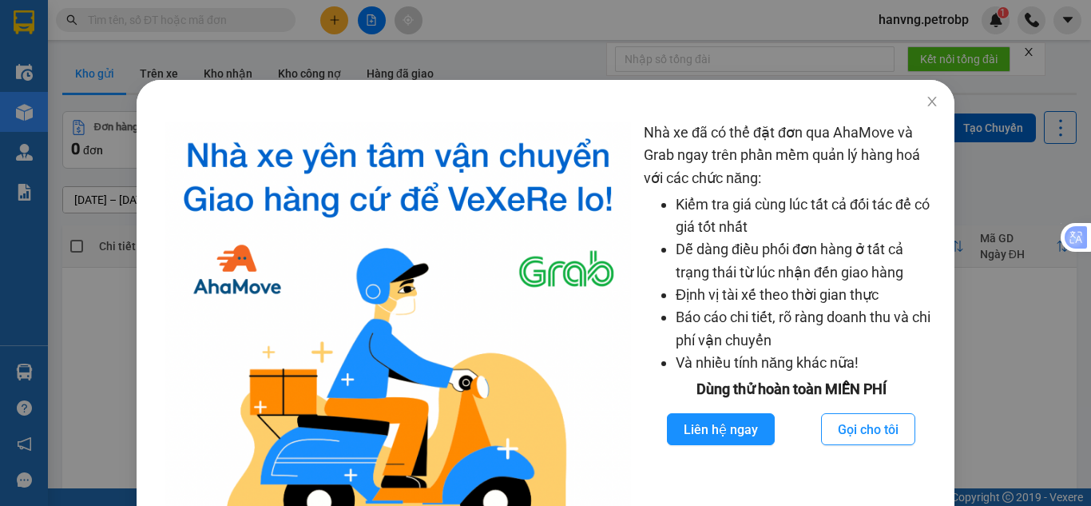
click at [114, 320] on div "Nhà xe đã có thể đặt đơn qua AhaMove và Grab ngay trên phần mềm quản lý hàng ho…" at bounding box center [545, 253] width 1091 height 506
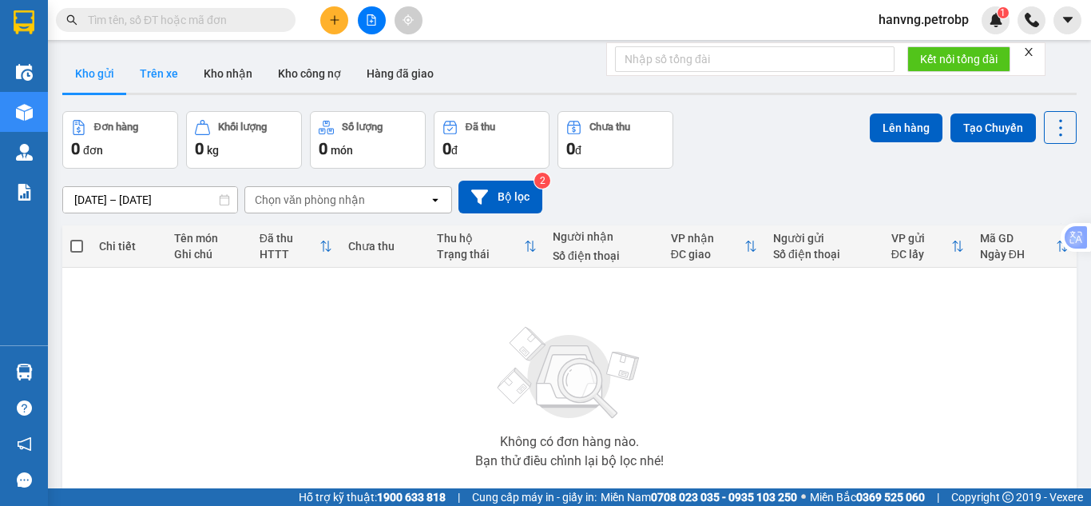
click at [146, 78] on button "Trên xe" at bounding box center [159, 73] width 64 height 38
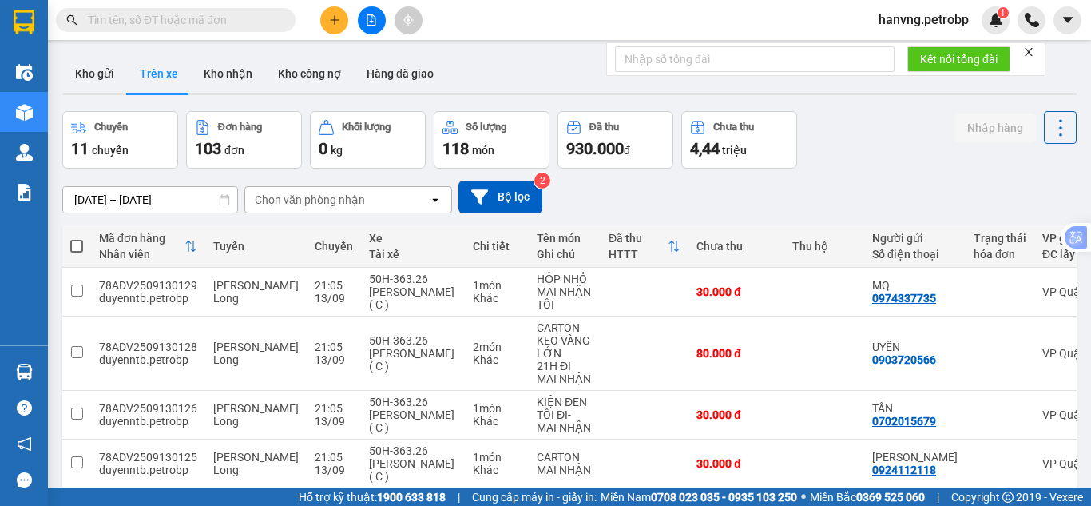
click at [103, 196] on input "[DATE] – [DATE]" at bounding box center [150, 200] width 174 height 26
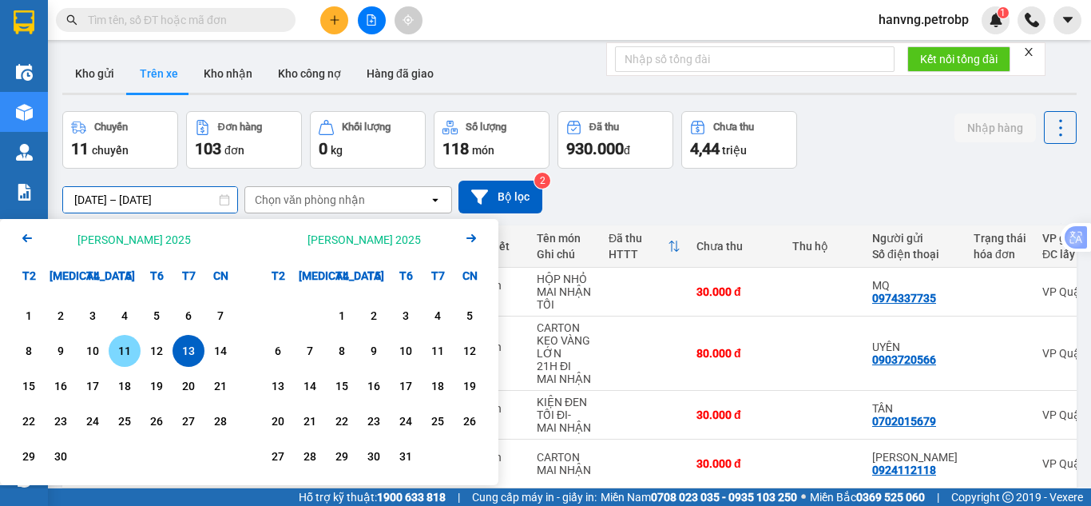
click at [131, 347] on div "11" at bounding box center [124, 350] width 22 height 19
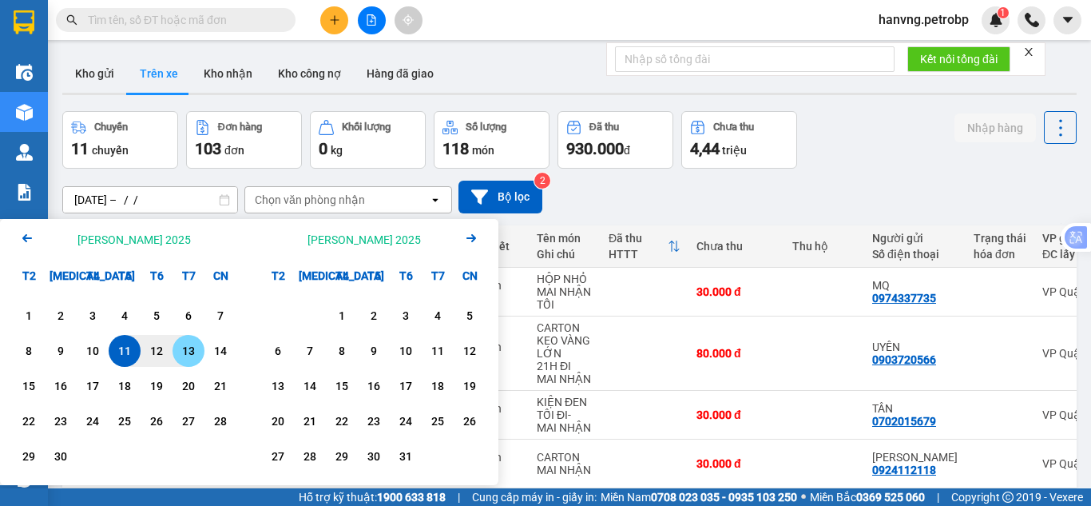
click at [193, 350] on div "13" at bounding box center [188, 350] width 22 height 19
type input "[DATE] – [DATE]"
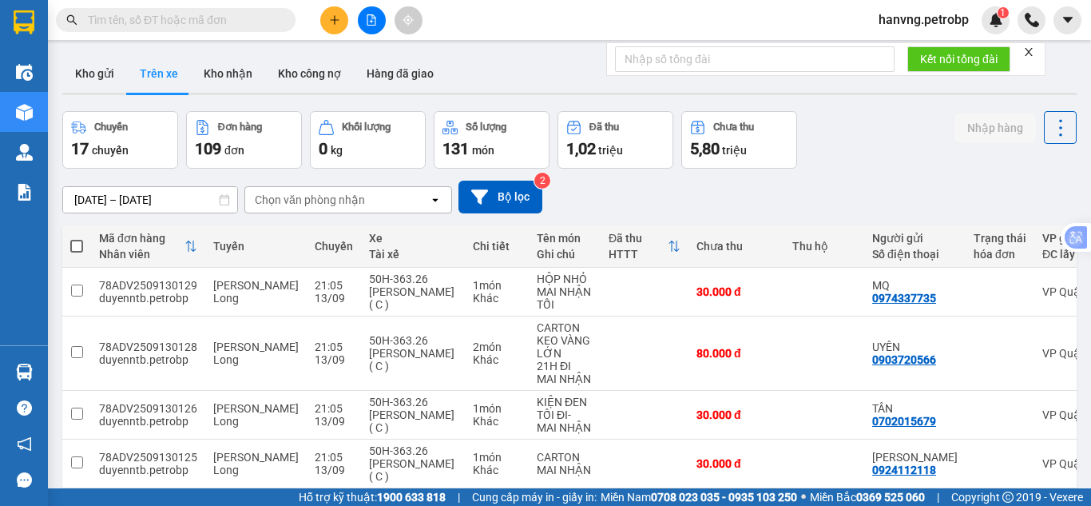
click at [335, 209] on div "Chọn văn phòng nhận" at bounding box center [337, 200] width 184 height 26
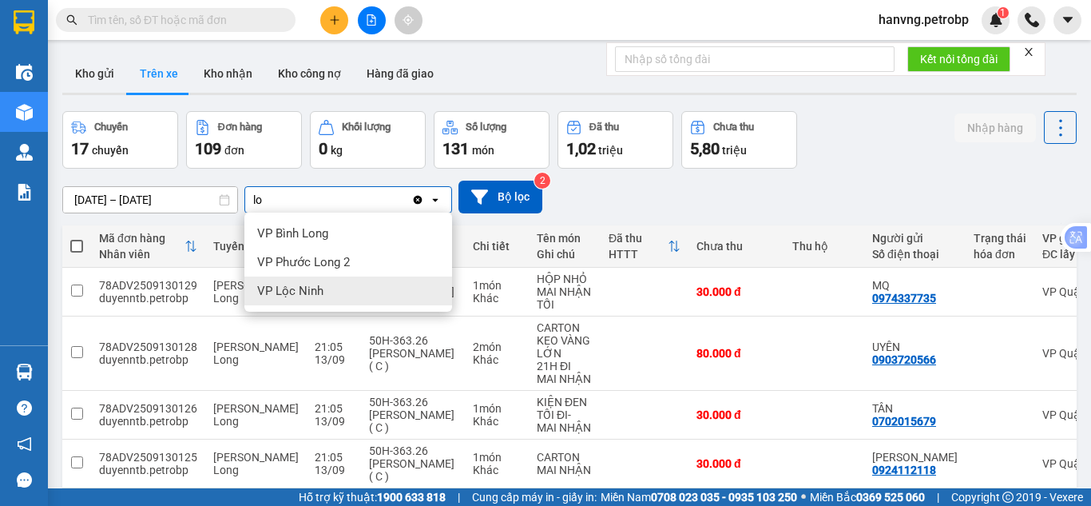
type input "lo"
click at [311, 284] on span "VP Lộc Ninh" at bounding box center [290, 291] width 66 height 16
